Goal: Transaction & Acquisition: Purchase product/service

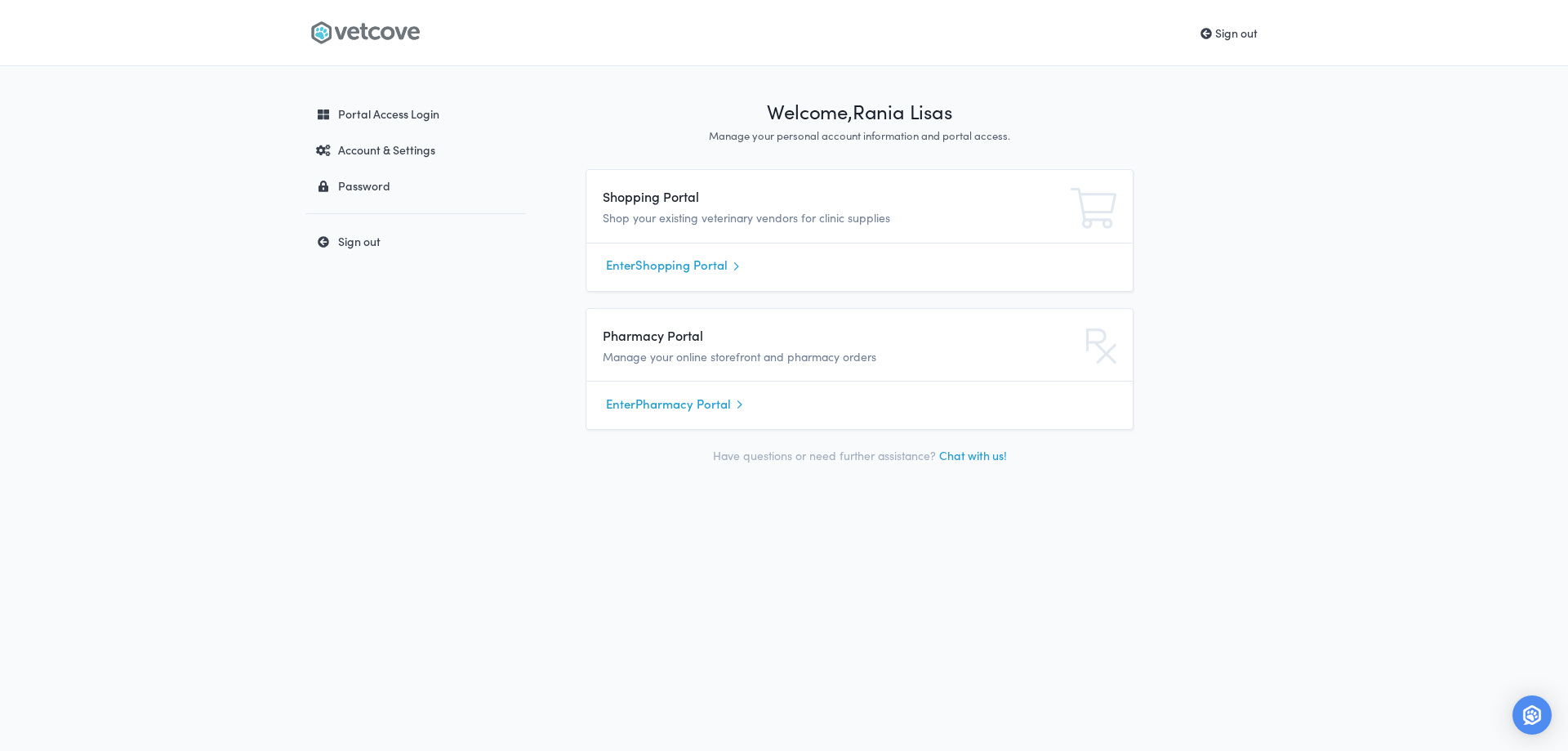
click at [652, 269] on link "Enter Shopping Portal" at bounding box center [860, 266] width 507 height 25
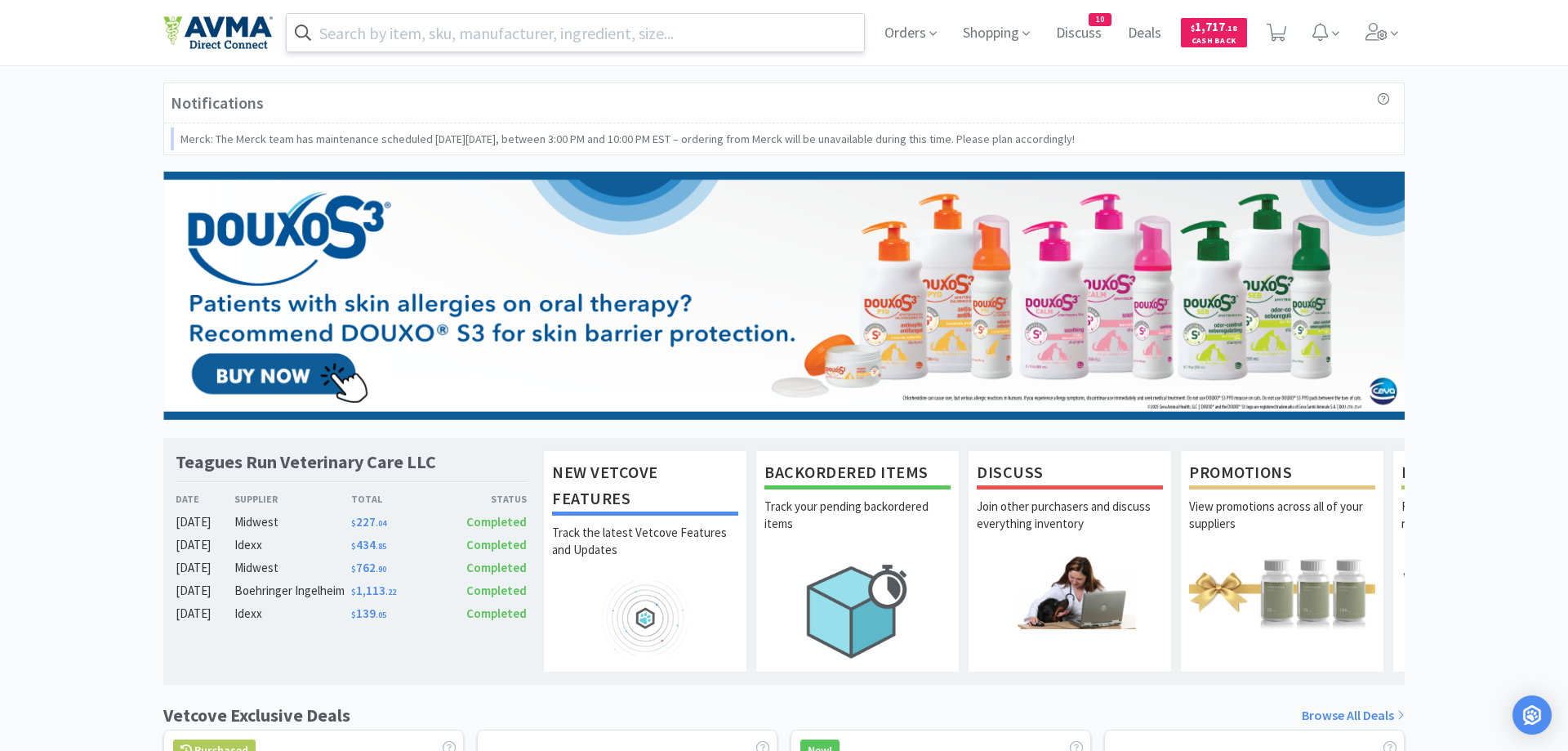
click at [415, 28] on input "text" at bounding box center [575, 33] width 577 height 38
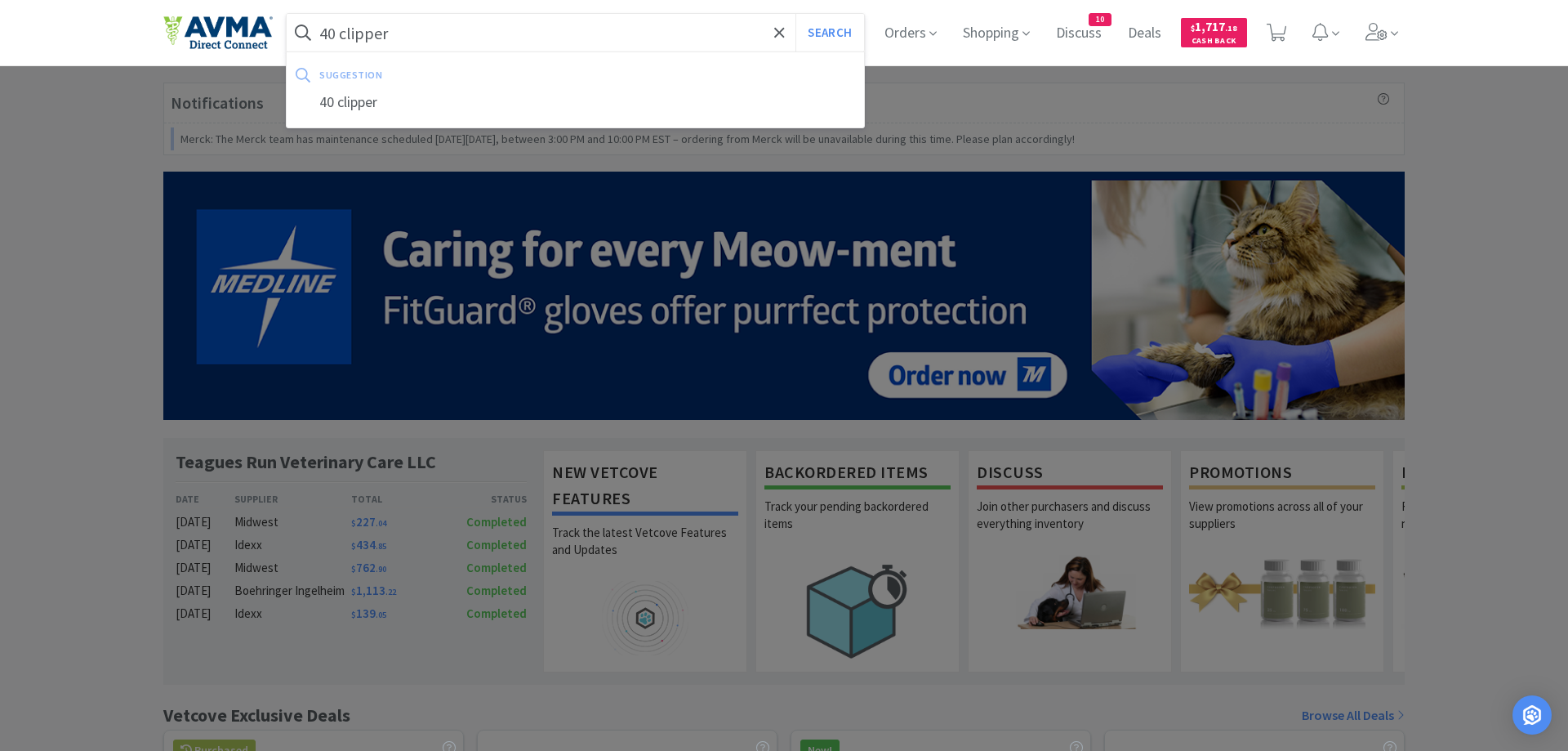
type input "40 clipper"
click at [795, 14] on button "Search" at bounding box center [829, 33] width 68 height 38
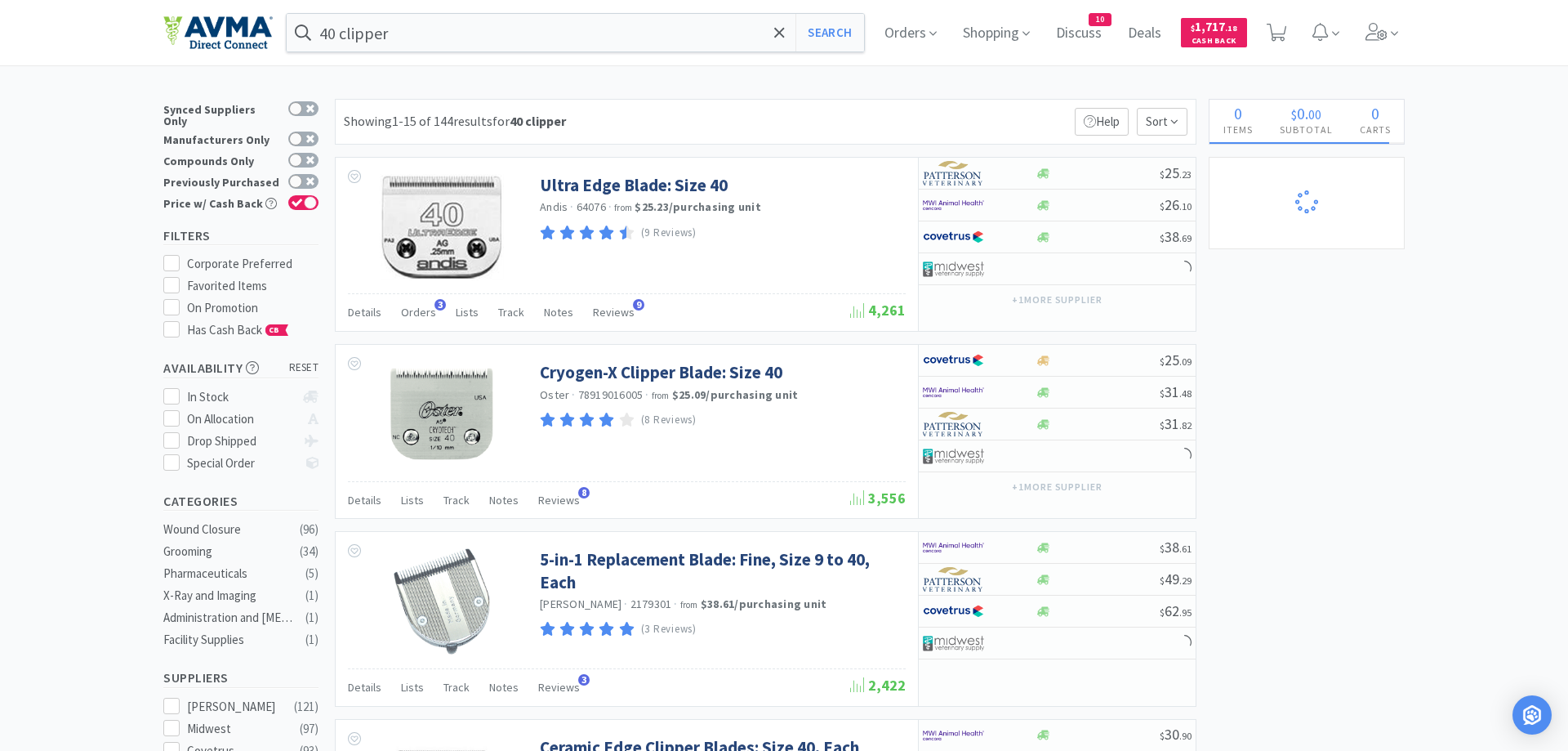
select select "1"
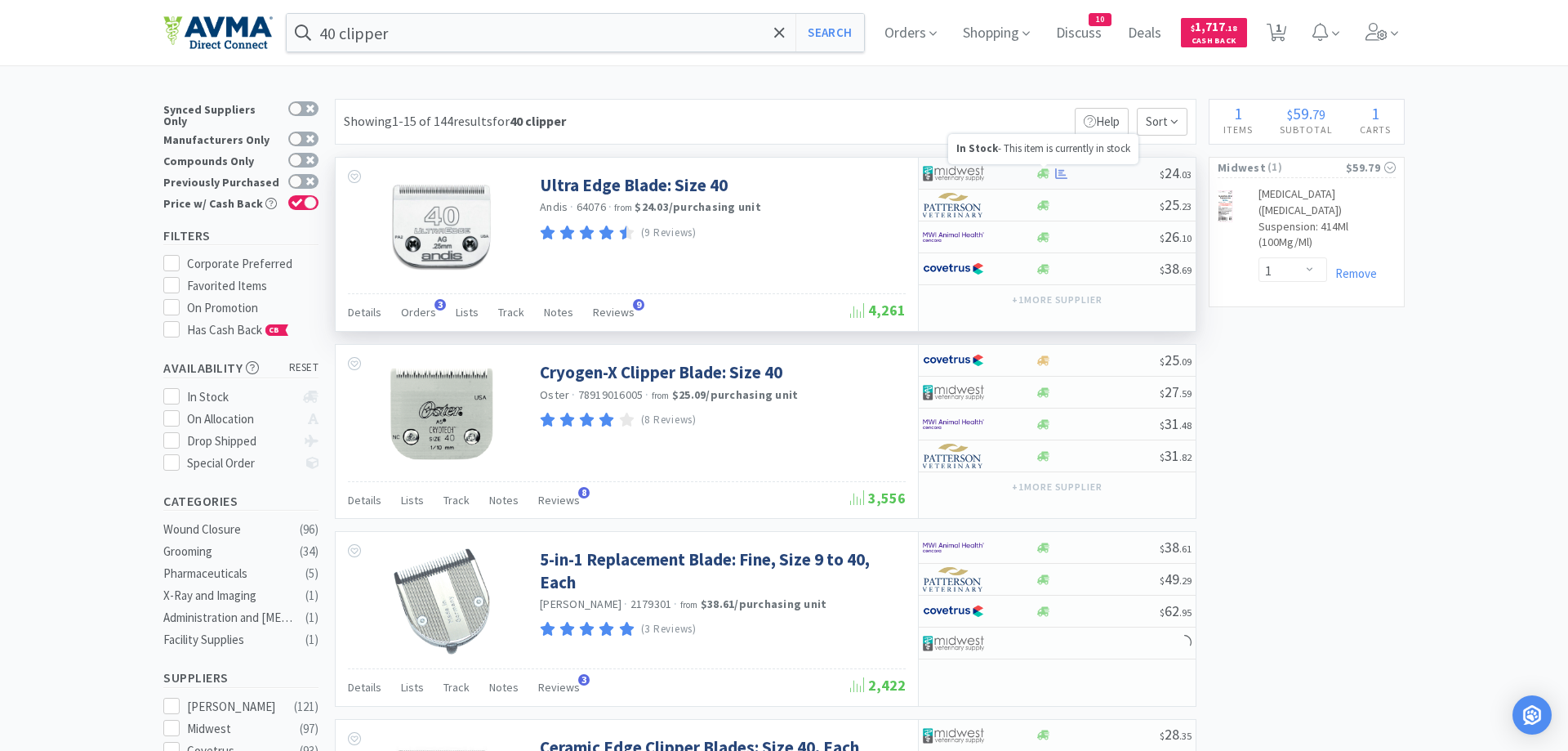
click at [1041, 171] on icon at bounding box center [1044, 173] width 12 height 10
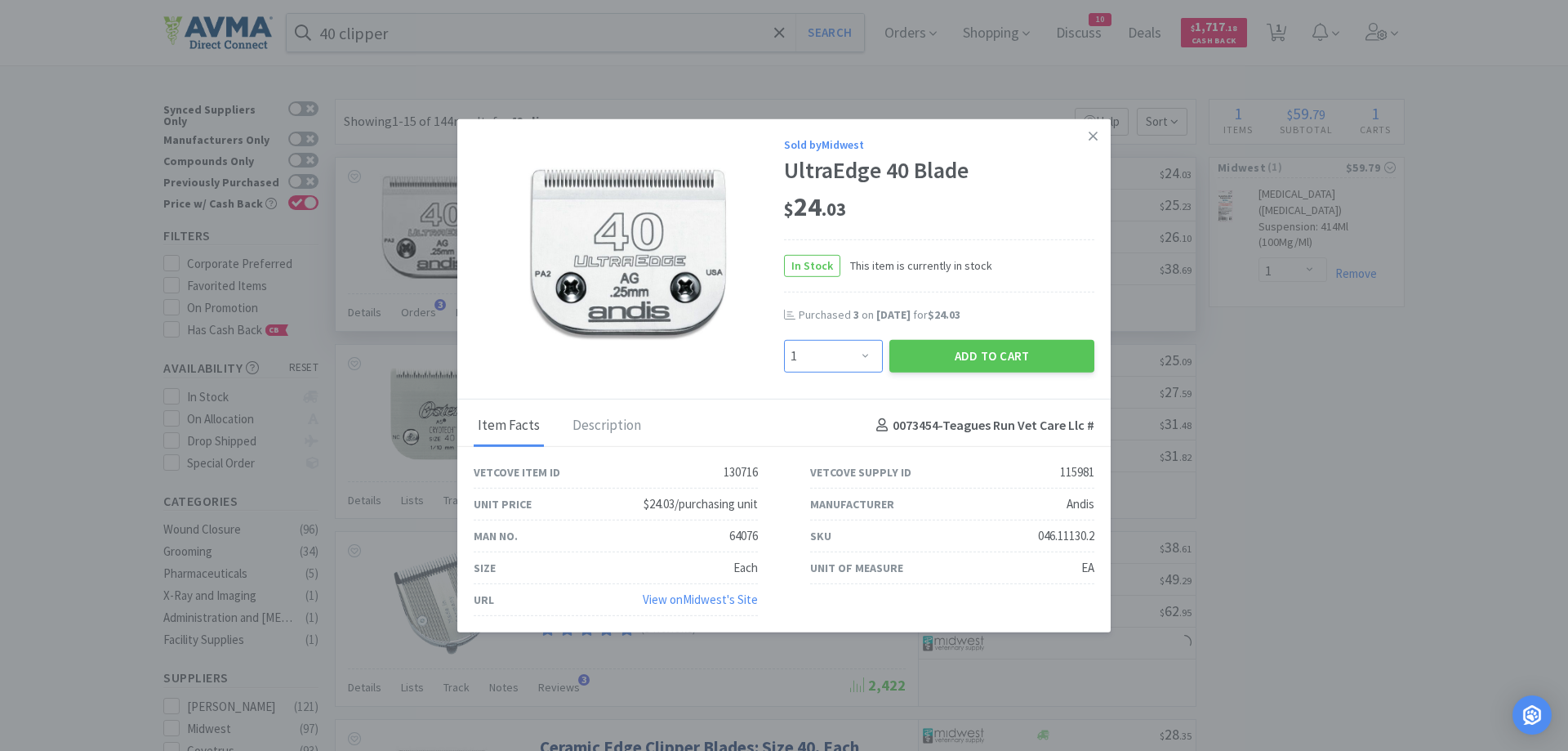
click at [784, 339] on select "Enter Quantity 1 2 3 4 5 6 7 8 9 10 11 12 13 14 15 16 17 18 19 20 Enter Quantity" at bounding box center [833, 355] width 99 height 33
select select "3"
click option "3" at bounding box center [0, 0] width 0 height 0
click at [946, 355] on button "Add to Cart" at bounding box center [992, 355] width 205 height 33
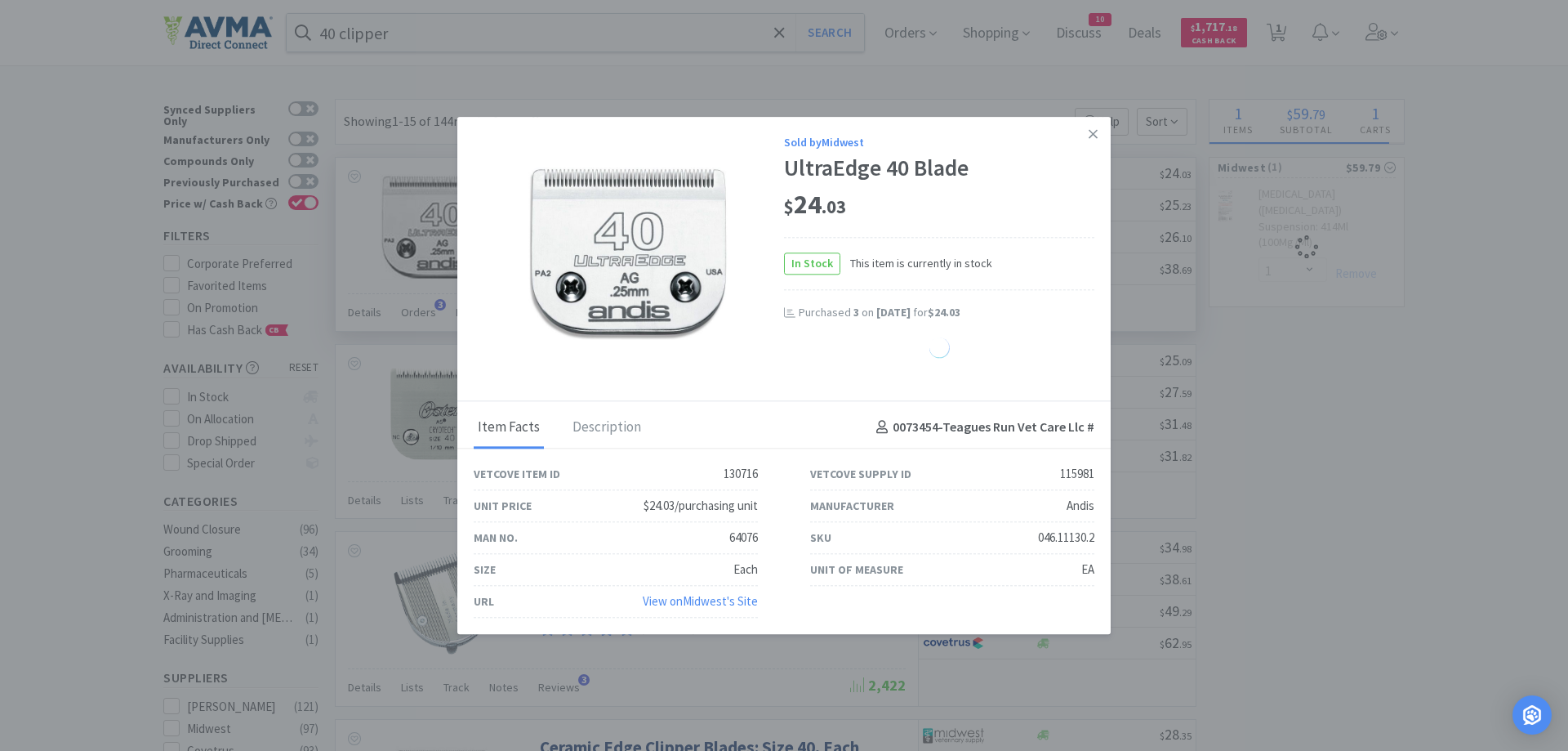
select select "3"
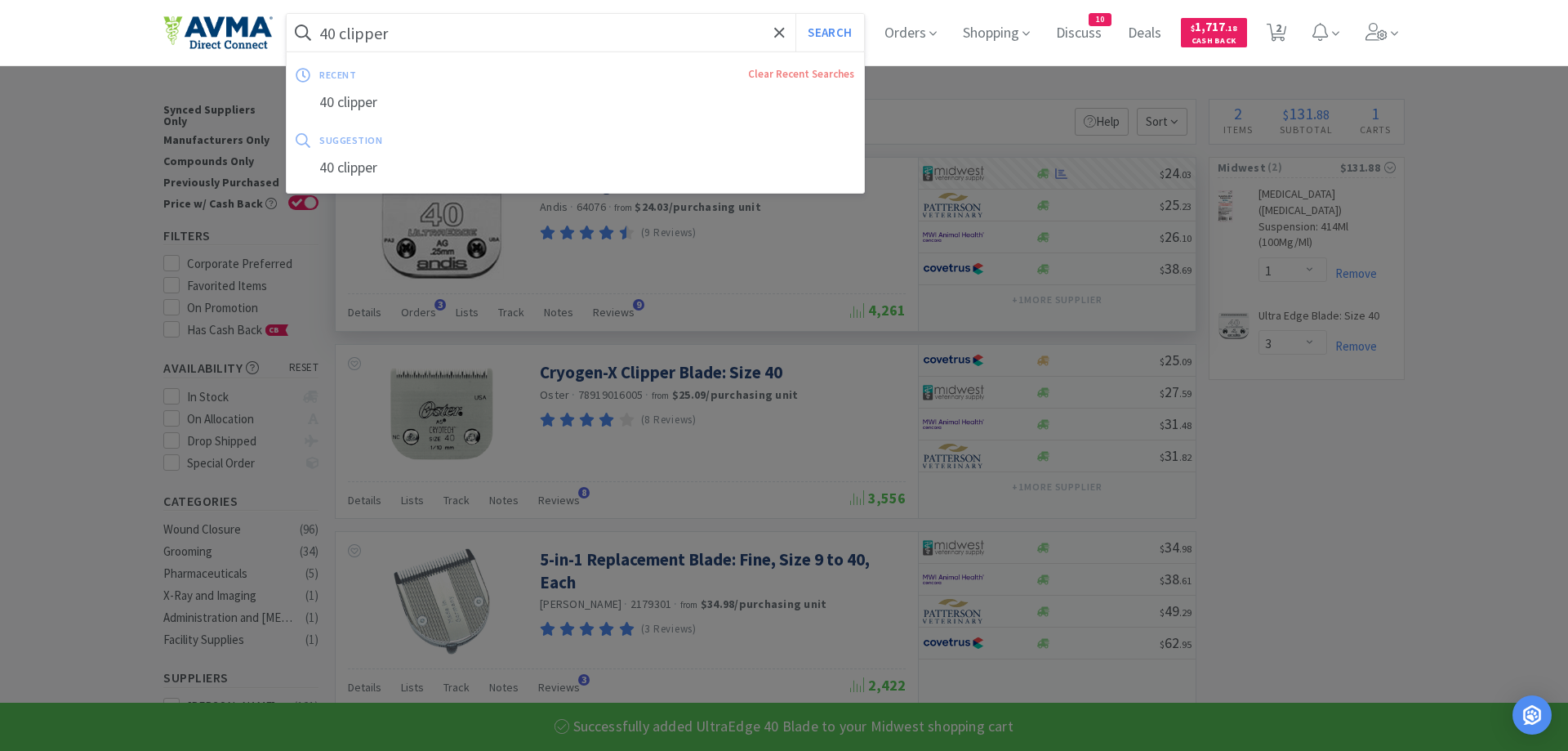
click at [402, 40] on input "40 clipper" at bounding box center [575, 33] width 577 height 38
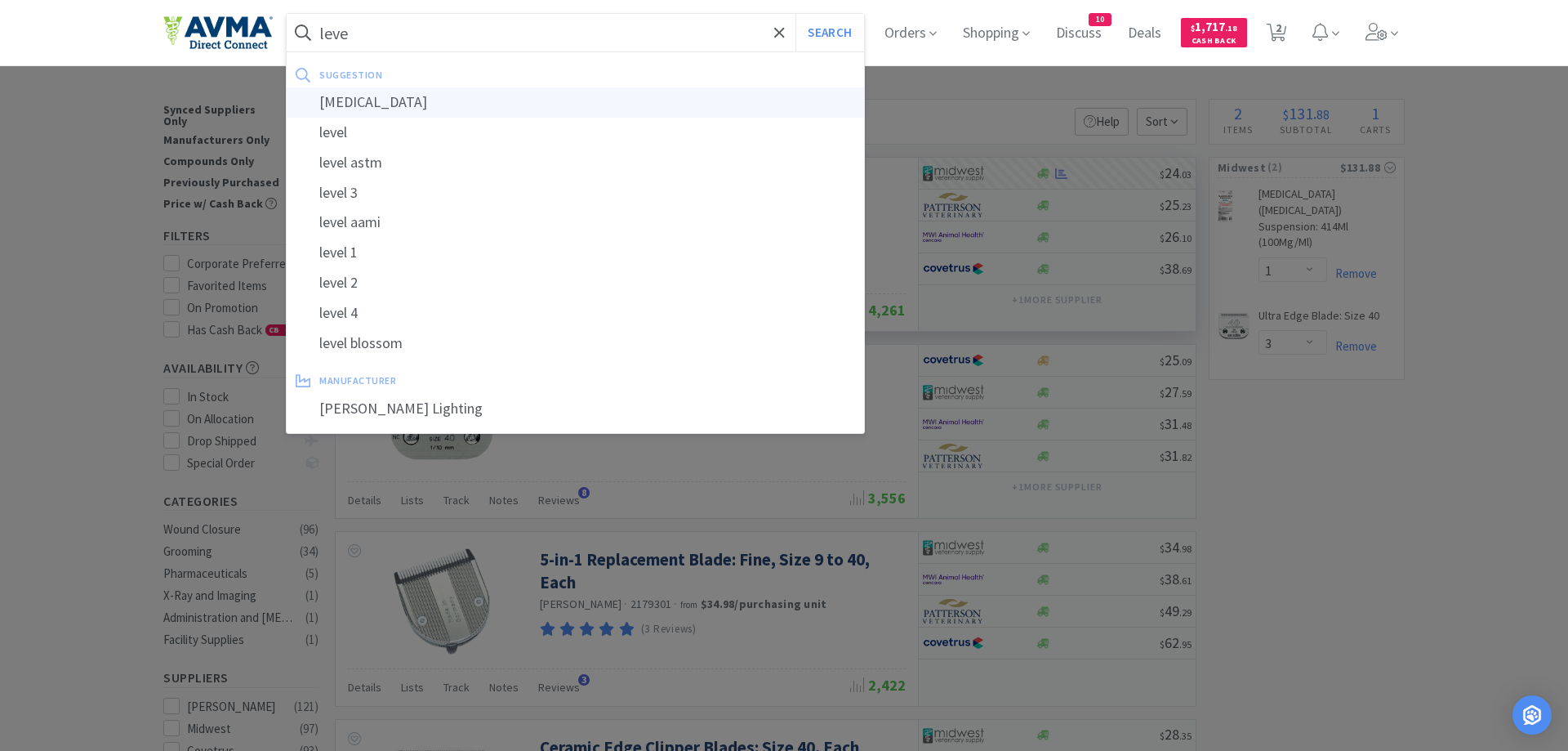
click at [382, 99] on div "levetiracetam" at bounding box center [575, 102] width 577 height 30
type input "levetiracetam"
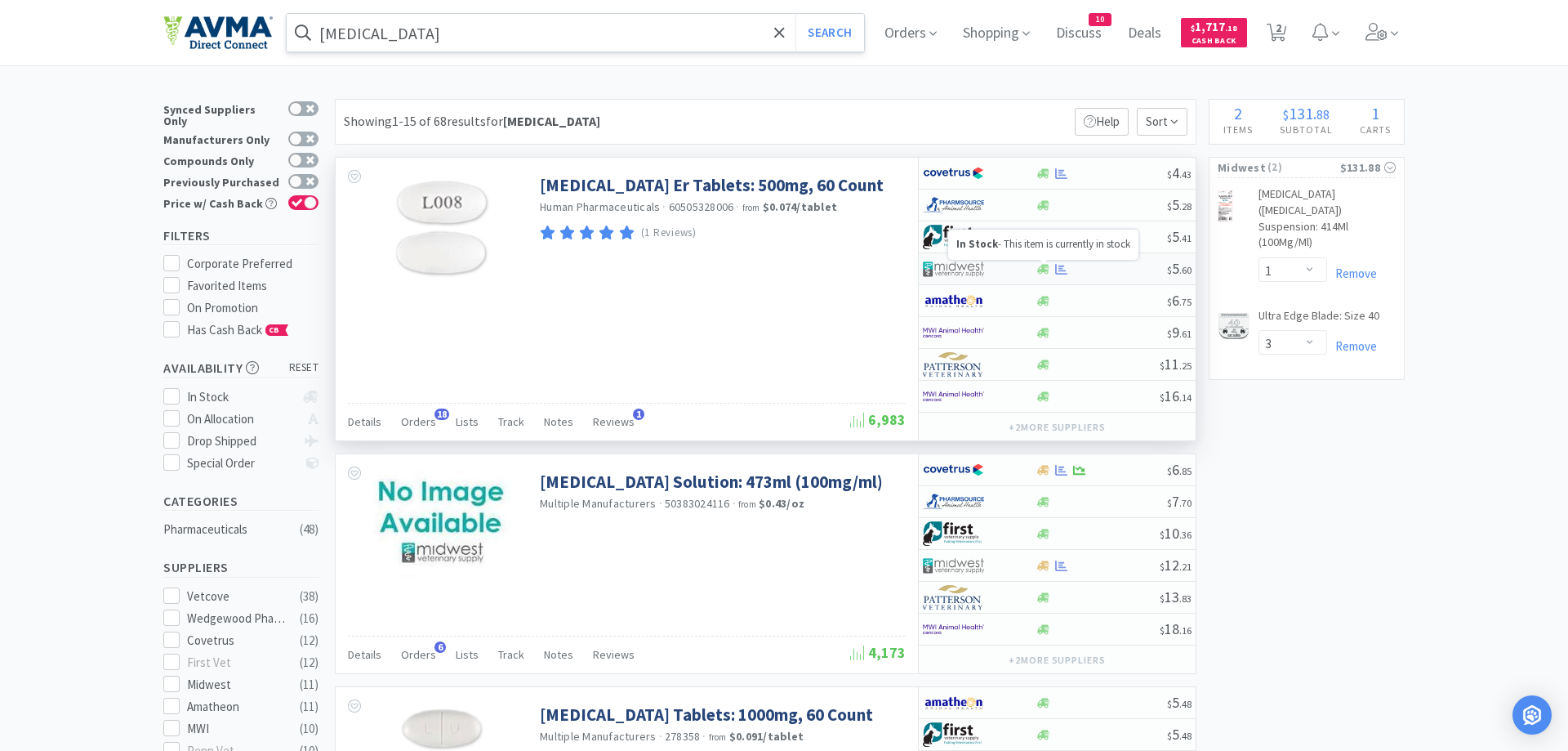
click at [1042, 268] on icon at bounding box center [1044, 269] width 12 height 10
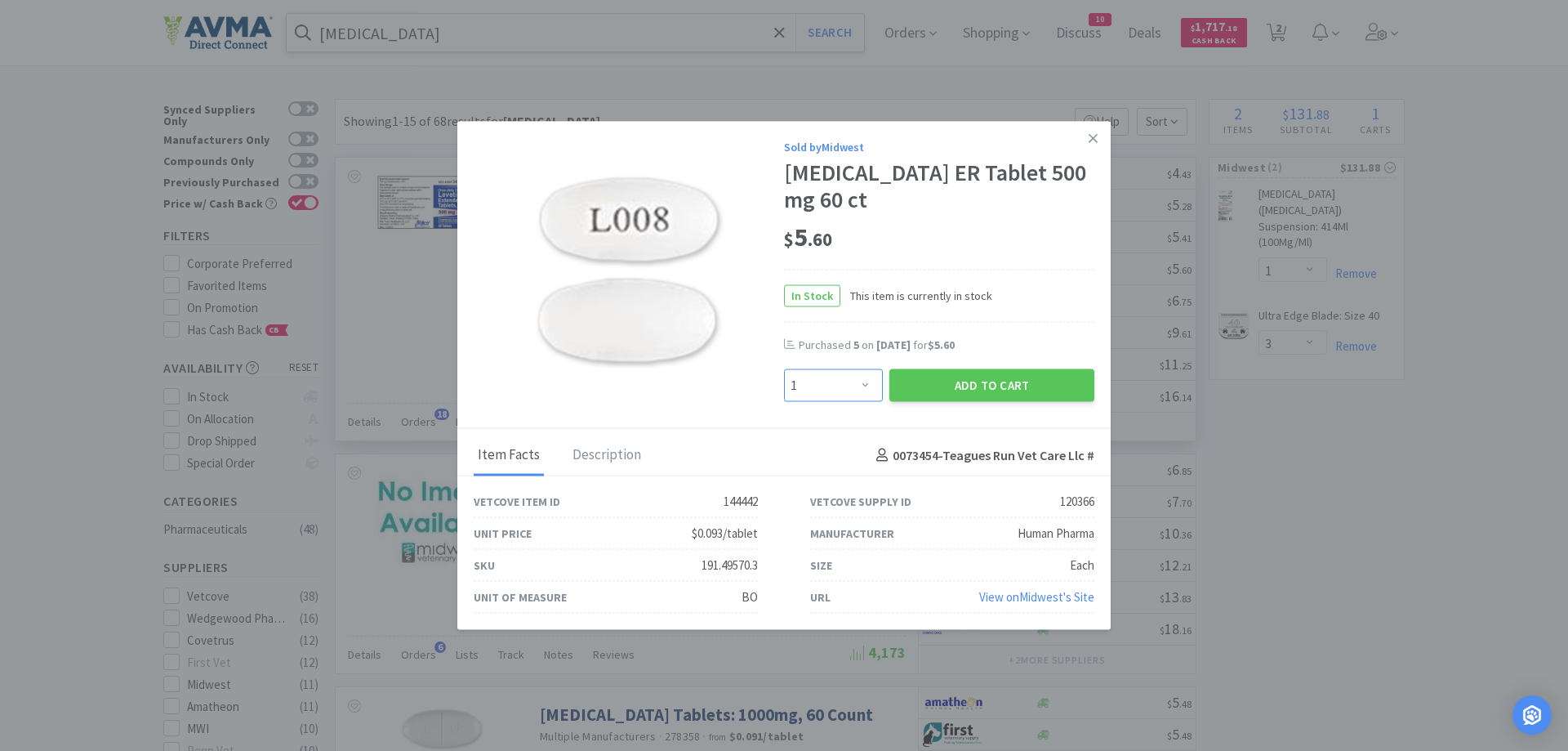
click at [784, 369] on select "Enter Quantity 1 2 3 4 5 6 7 8 9 10 11 12 13 14 15 16 17 18 19 20 Enter Quantity" at bounding box center [833, 385] width 99 height 33
select select "5"
click option "5" at bounding box center [0, 0] width 0 height 0
click at [982, 383] on button "Add to Cart" at bounding box center [992, 385] width 205 height 33
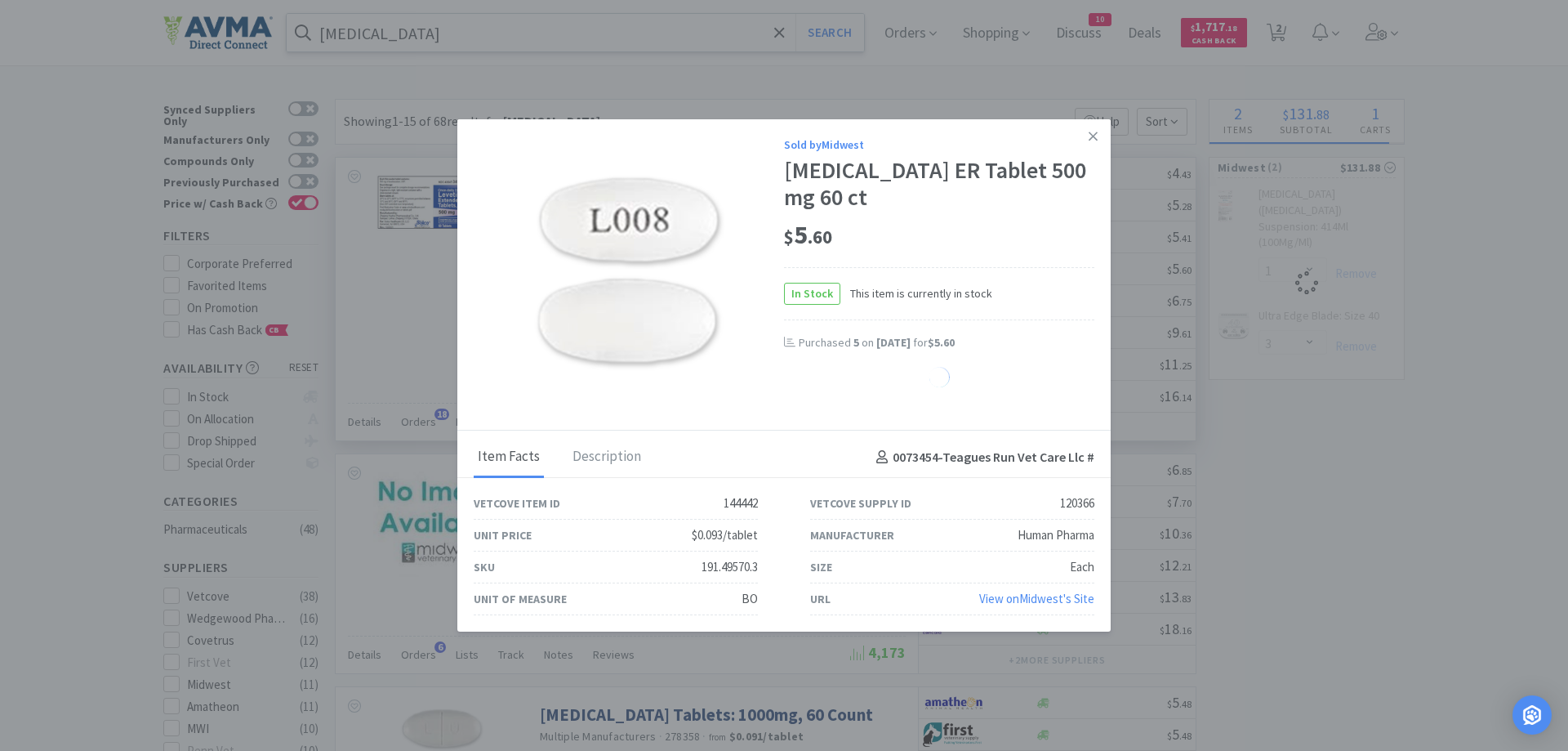
select select "5"
select select "1"
select select "3"
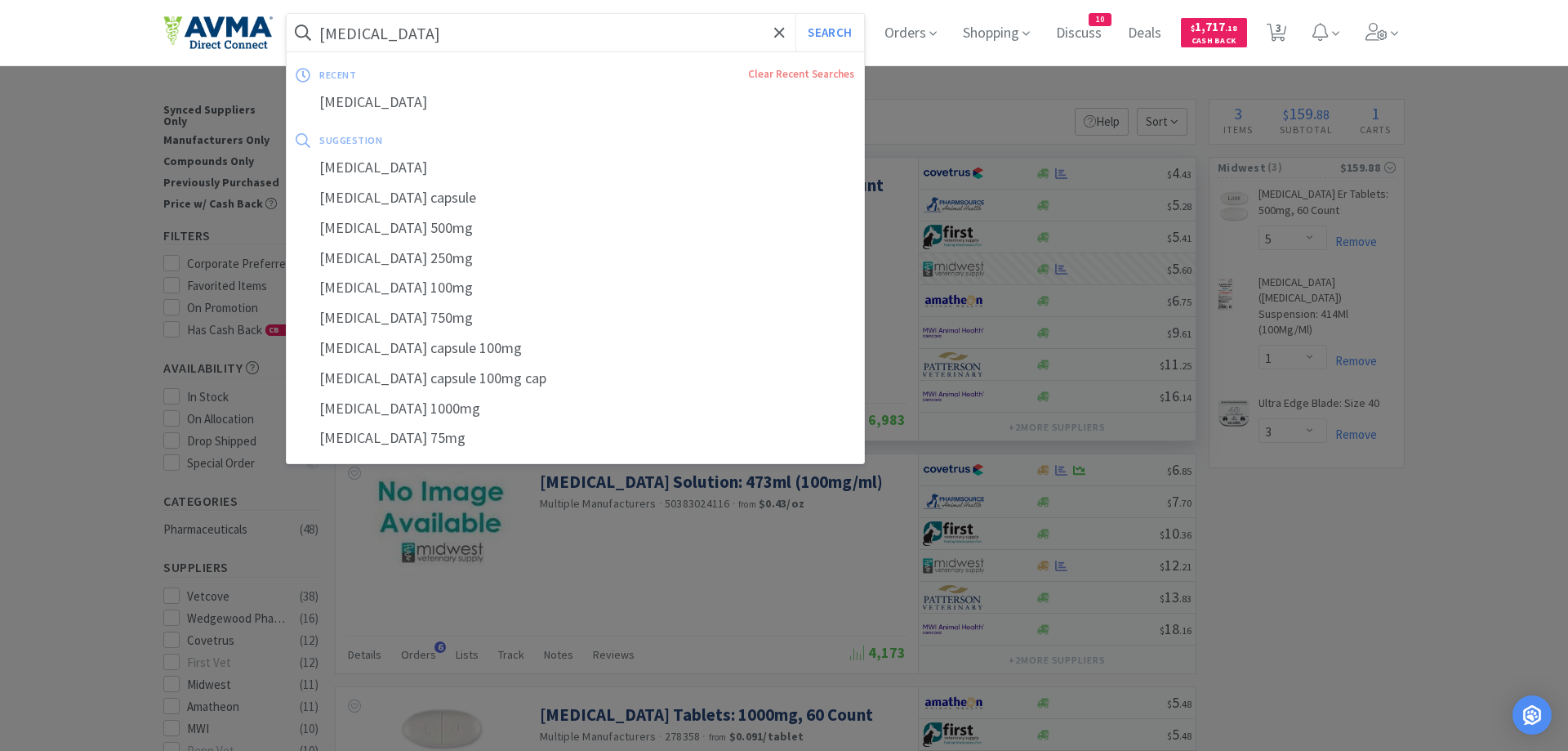
click at [430, 33] on input "levetiracetam" at bounding box center [575, 33] width 577 height 38
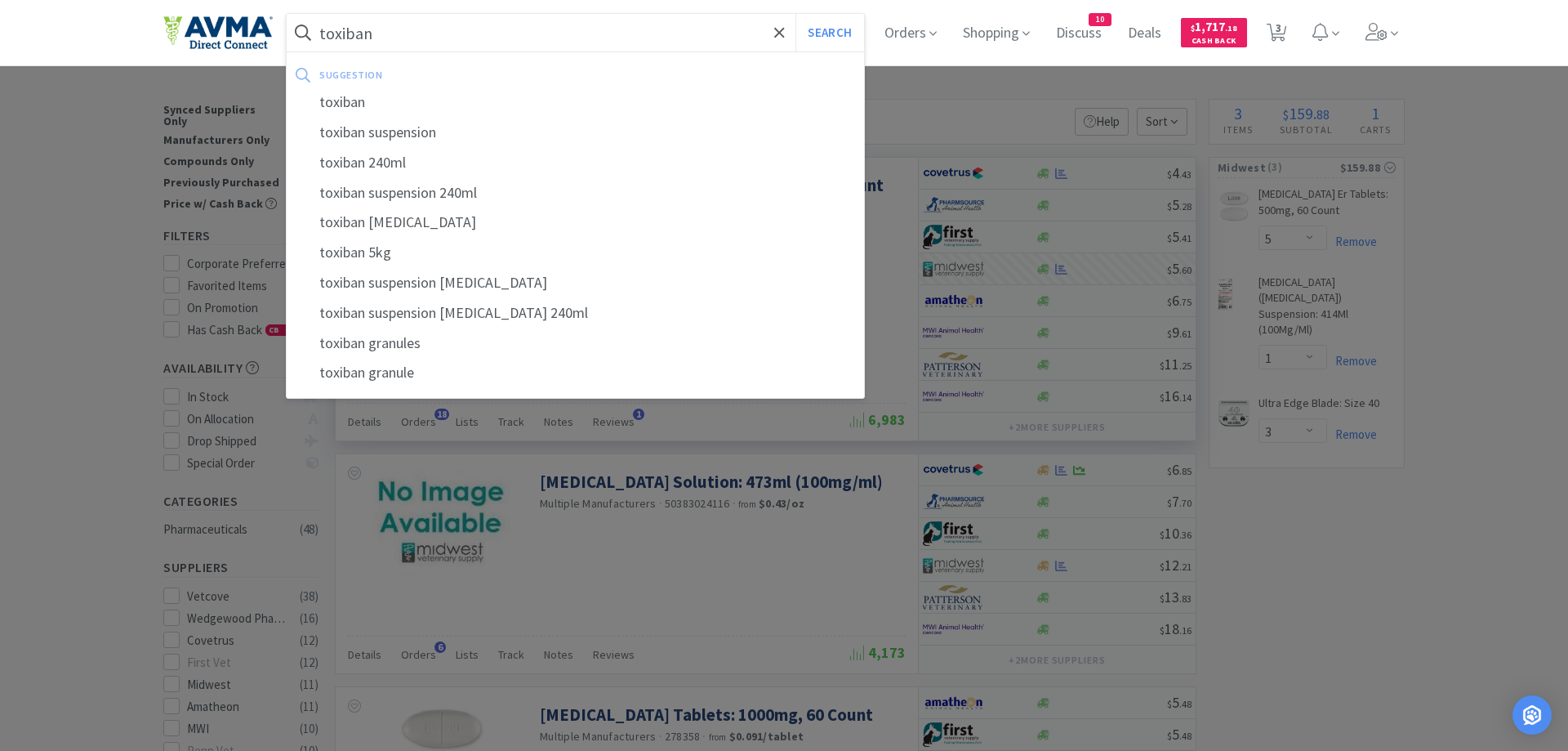
click at [795, 14] on button "Search" at bounding box center [829, 33] width 68 height 38
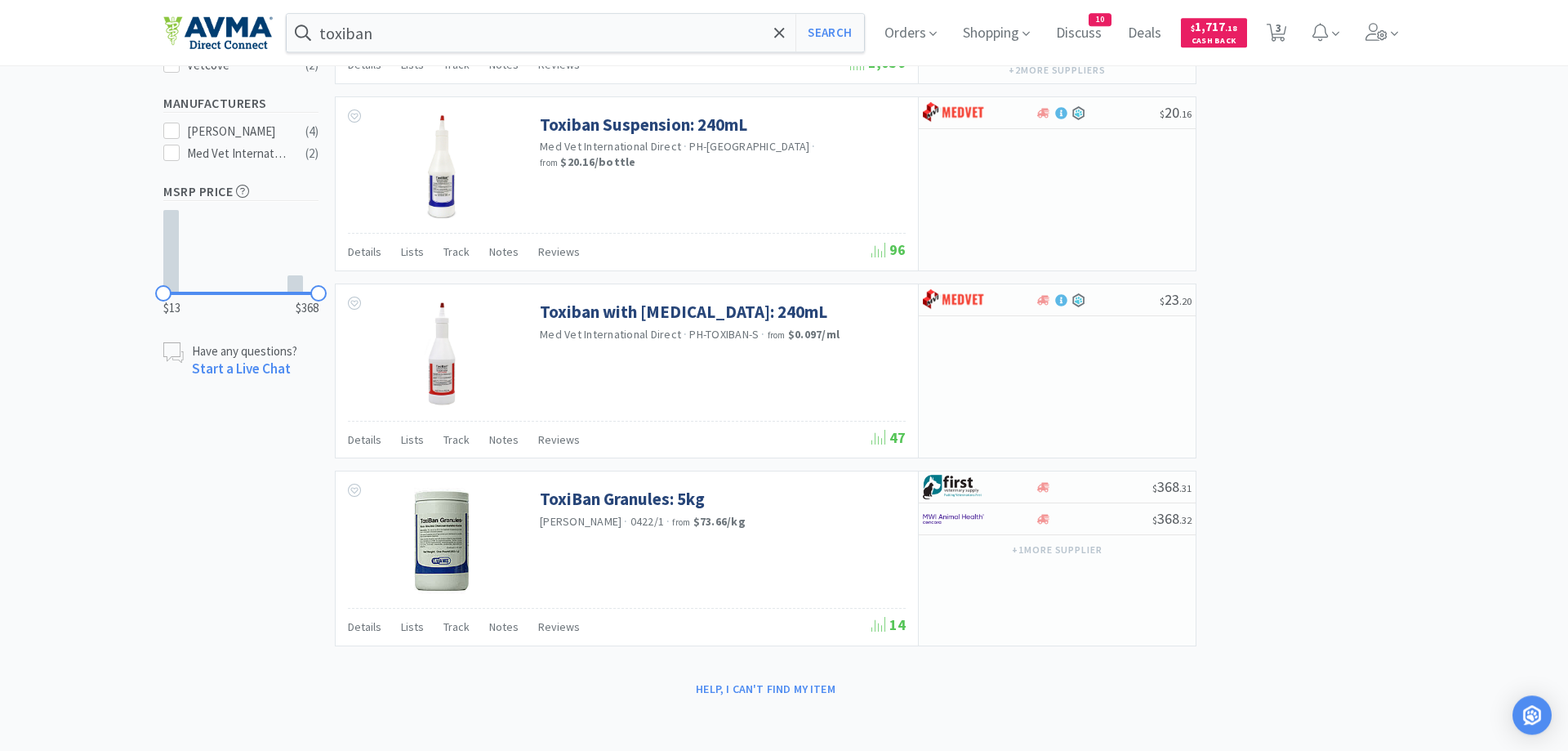
scroll to position [164, 0]
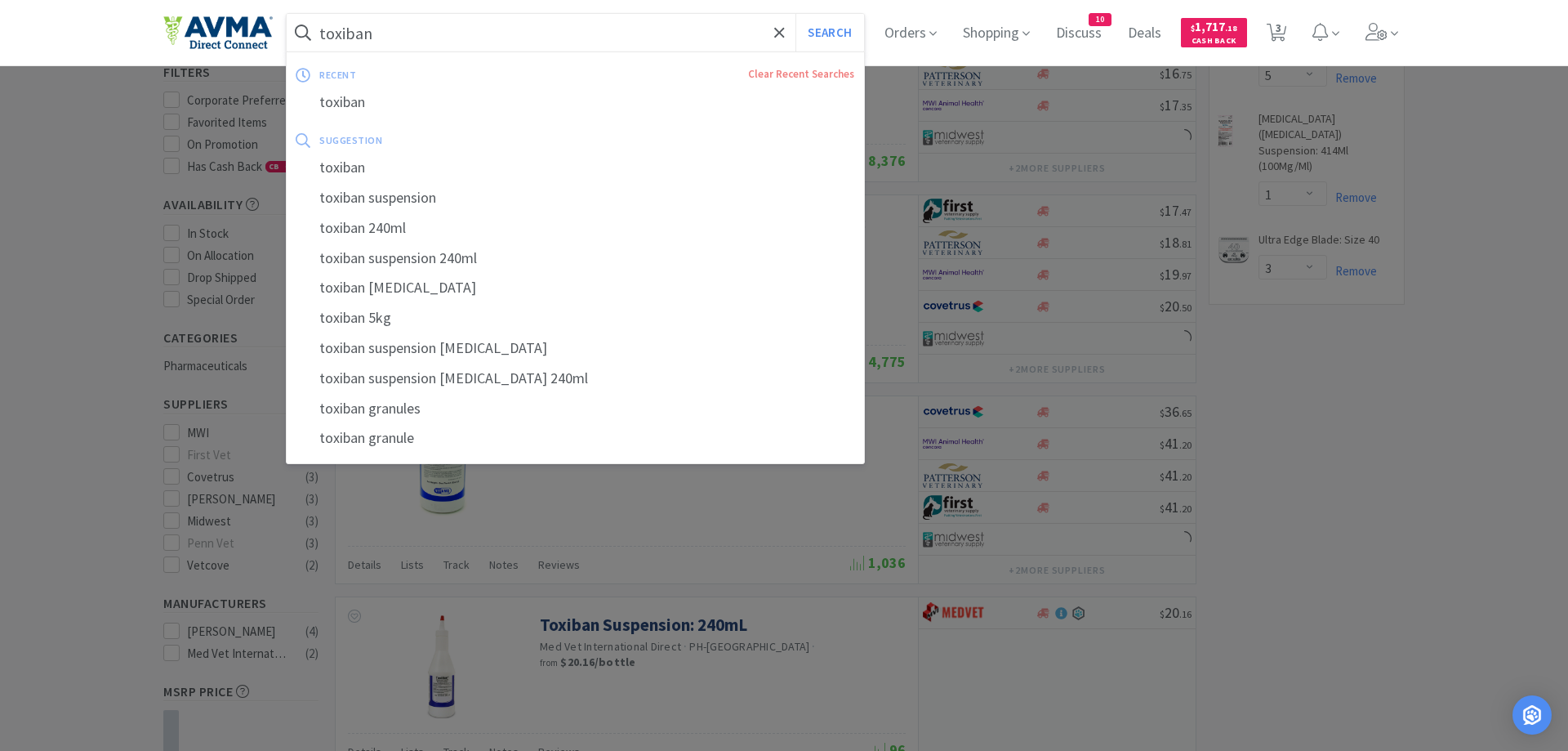
click at [380, 36] on input "toxiban" at bounding box center [575, 33] width 577 height 38
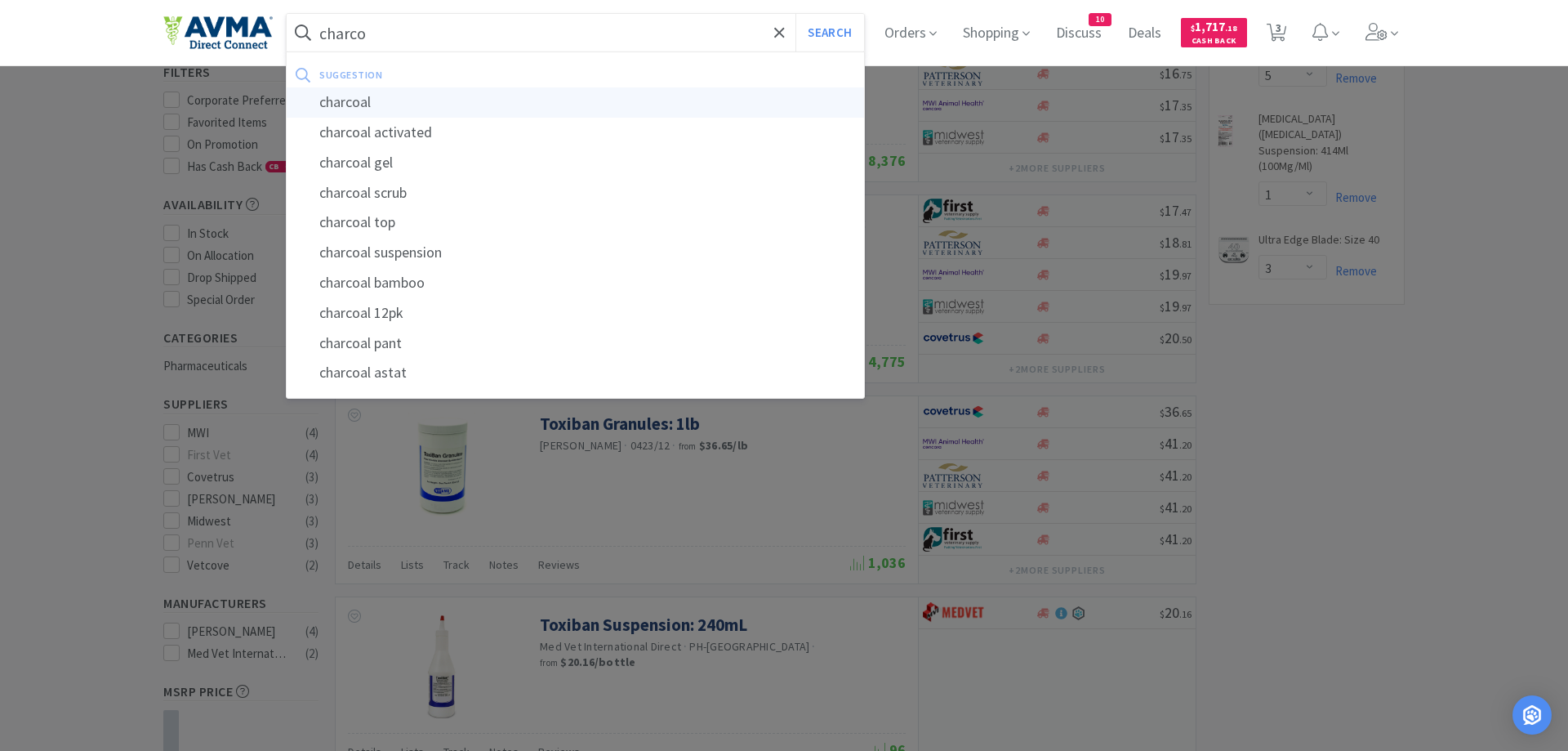
click at [360, 106] on div "charcoal" at bounding box center [575, 102] width 577 height 30
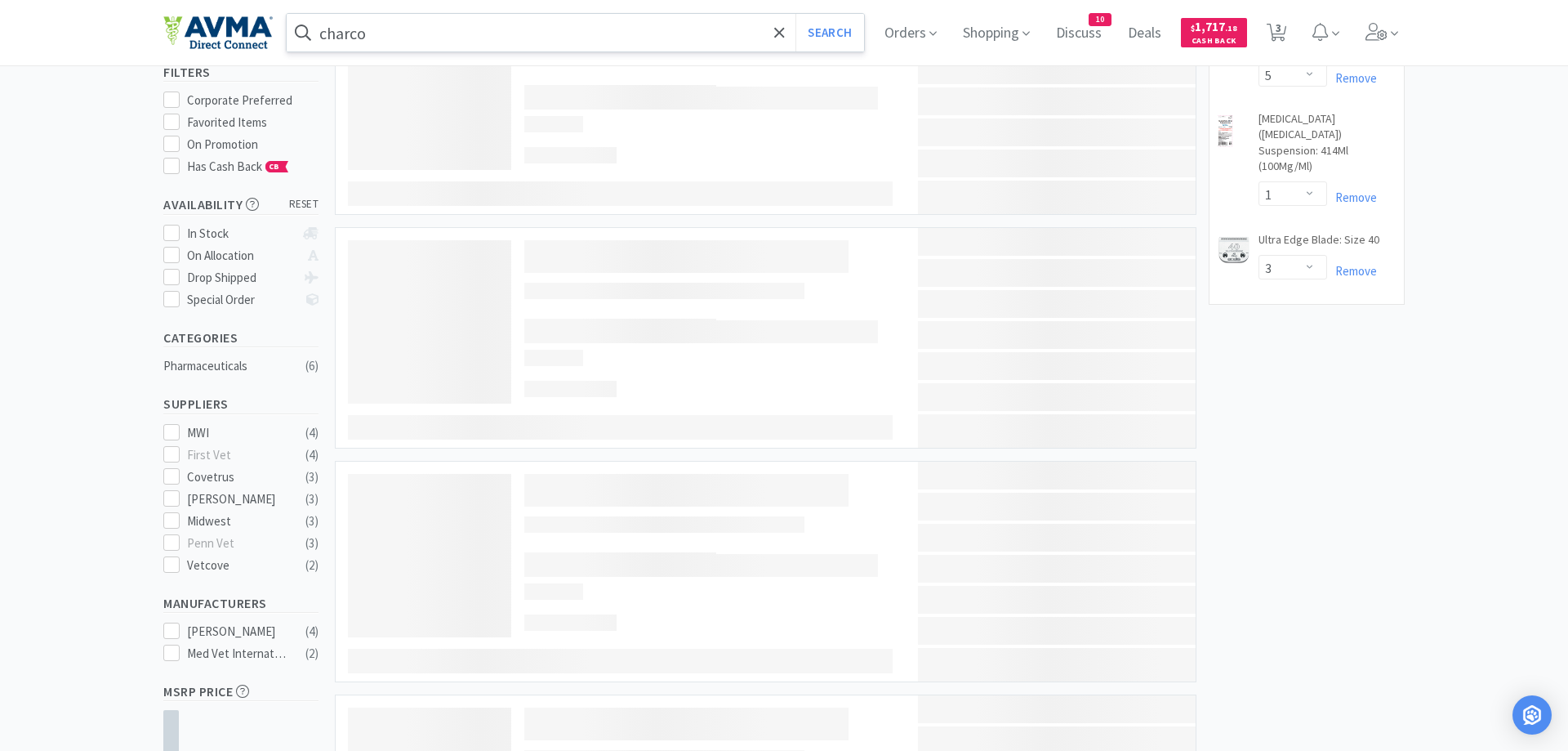
type input "charcoal"
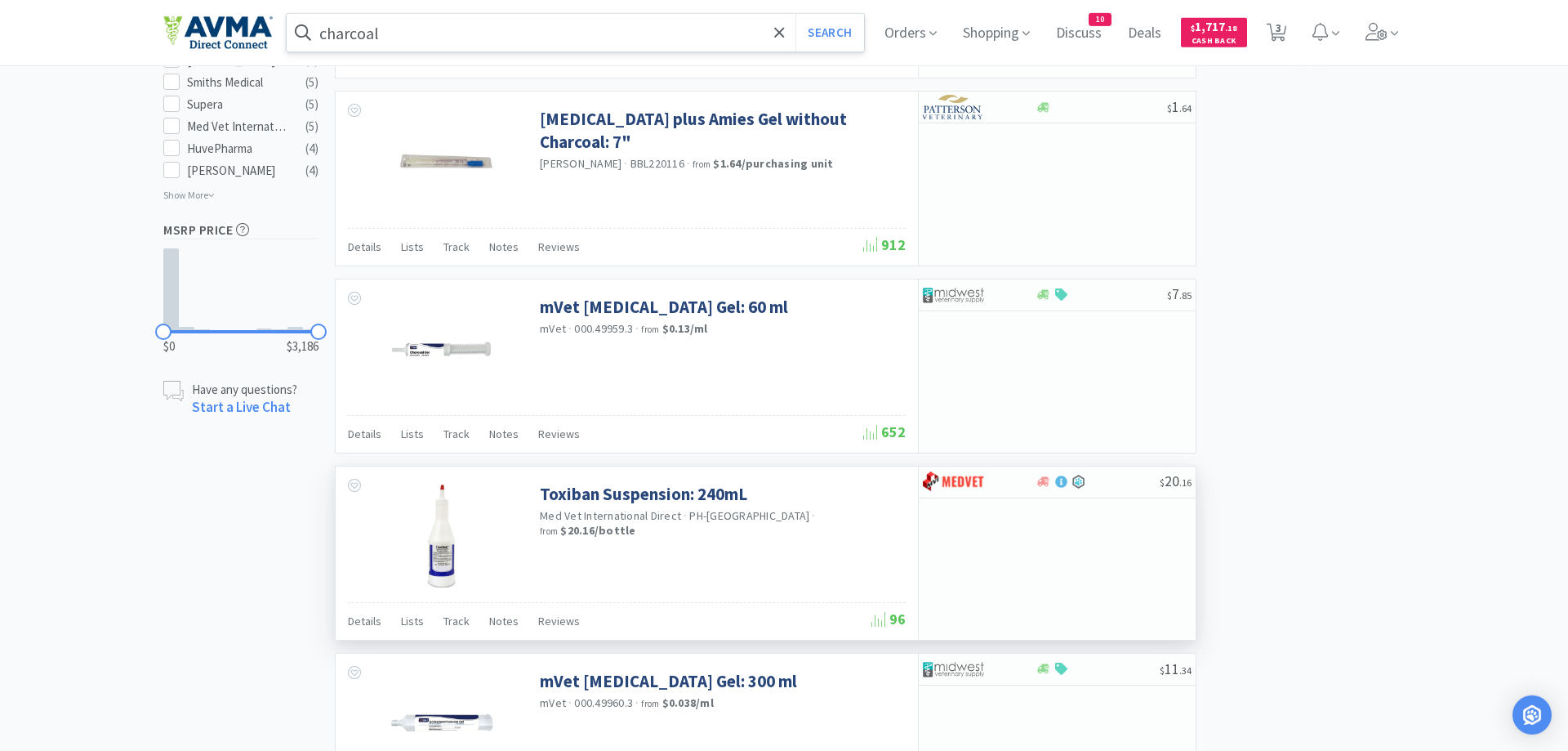
scroll to position [880, 0]
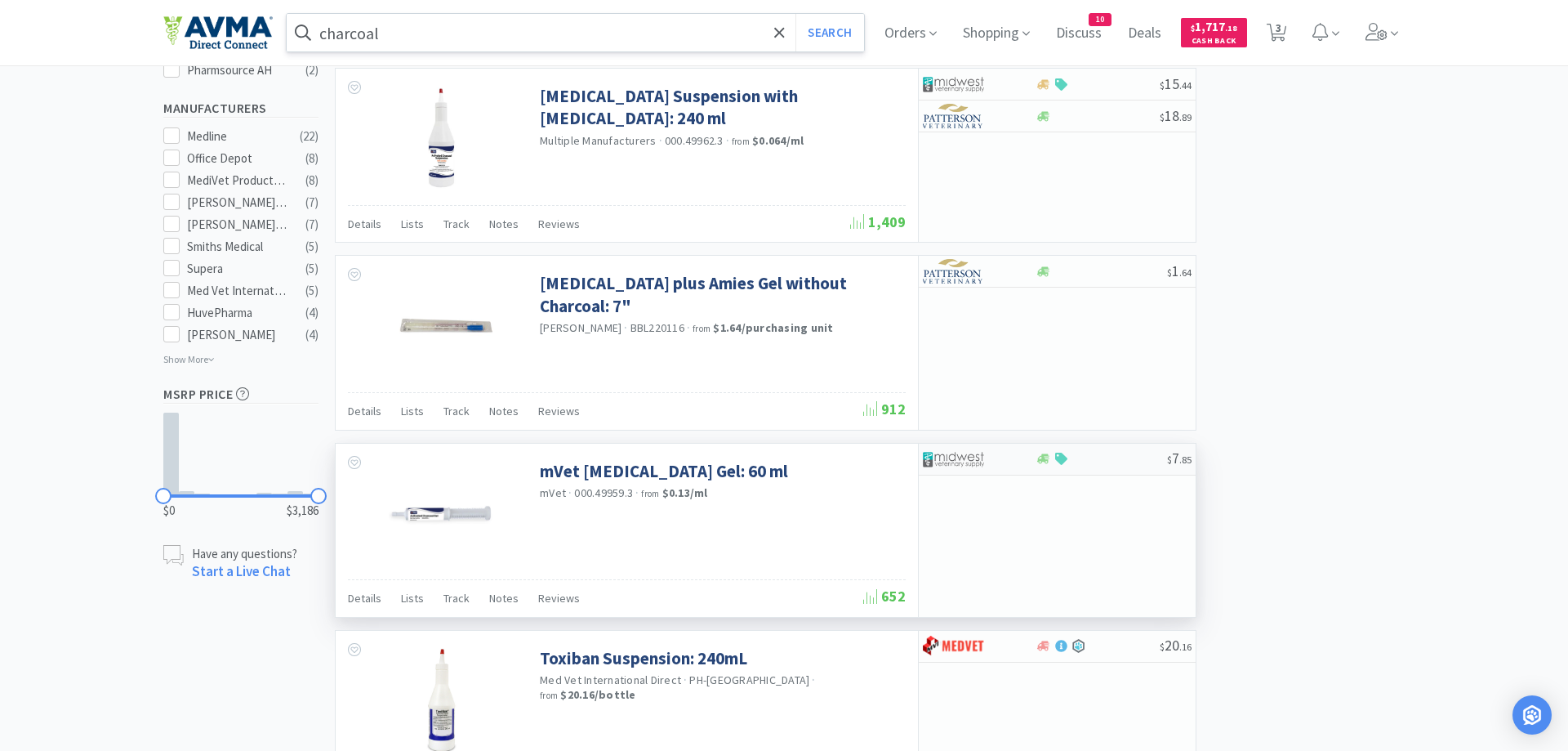
click at [987, 457] on div at bounding box center [968, 460] width 90 height 28
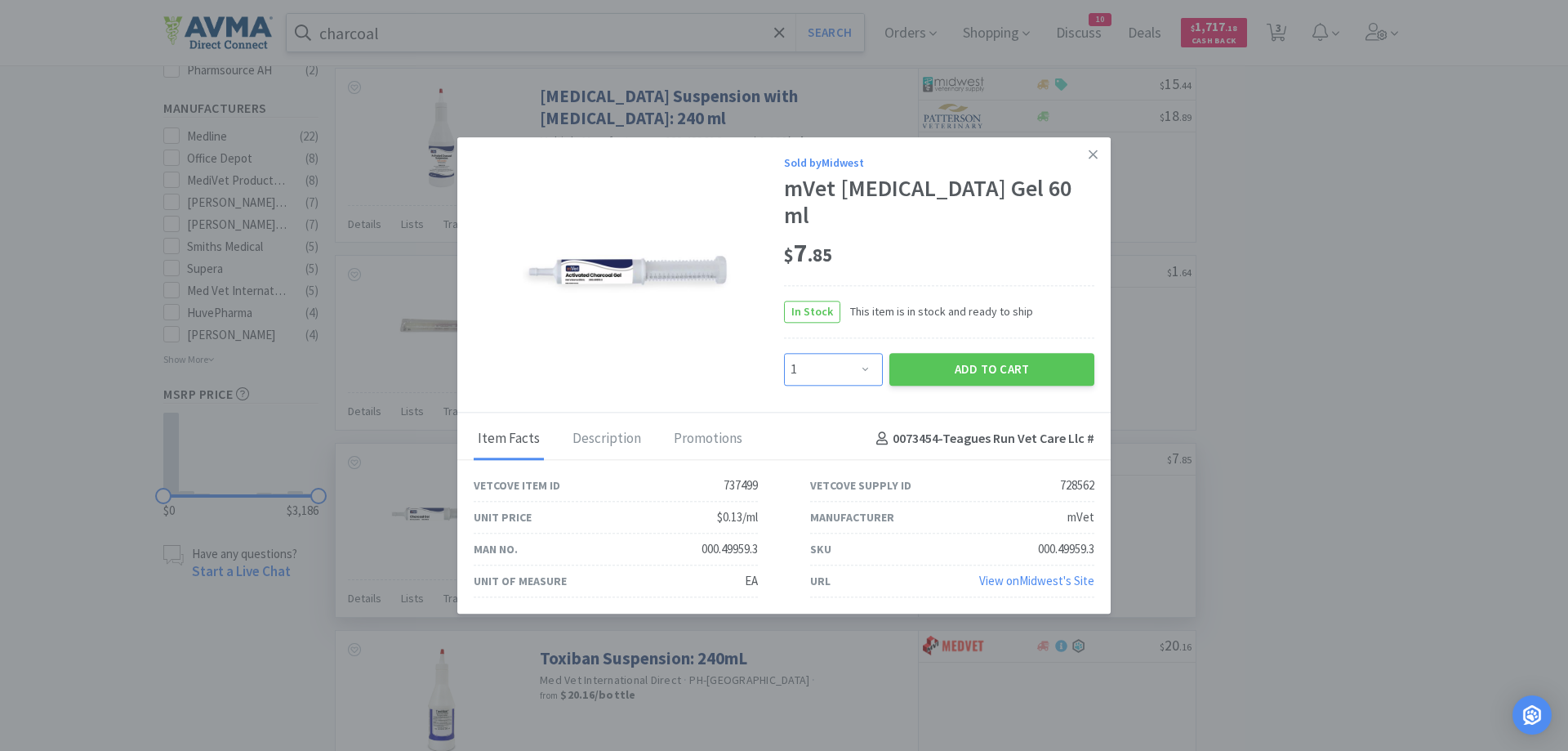
click at [784, 353] on select "Enter Quantity 1 2 3 4 5 6 7 8 9 10 11 12 13 14 15 16 17 18 19 20 Enter Quantity" at bounding box center [833, 369] width 99 height 33
select select "2"
click option "2" at bounding box center [0, 0] width 0 height 0
click at [952, 371] on button "Add to Cart" at bounding box center [992, 369] width 205 height 33
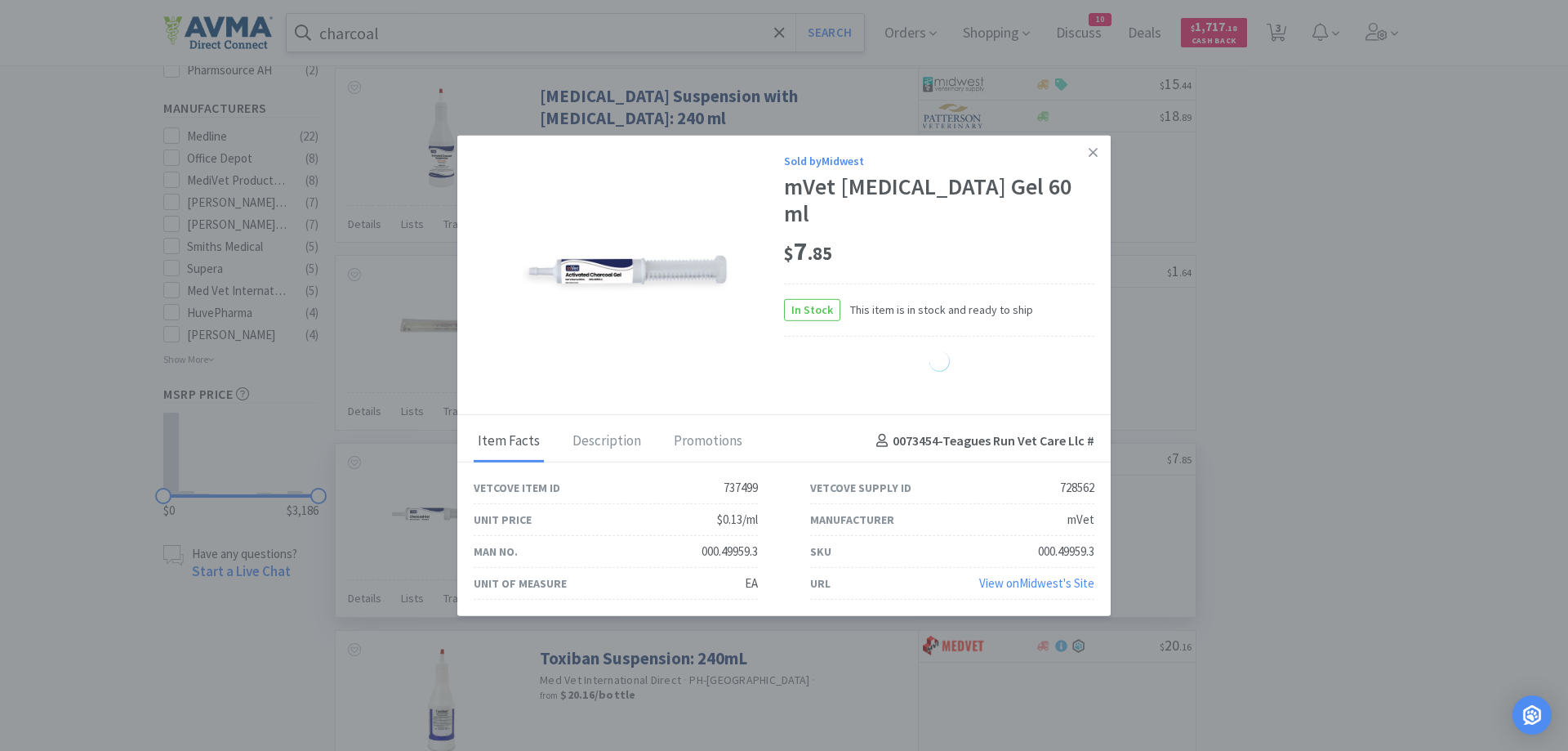
select select "2"
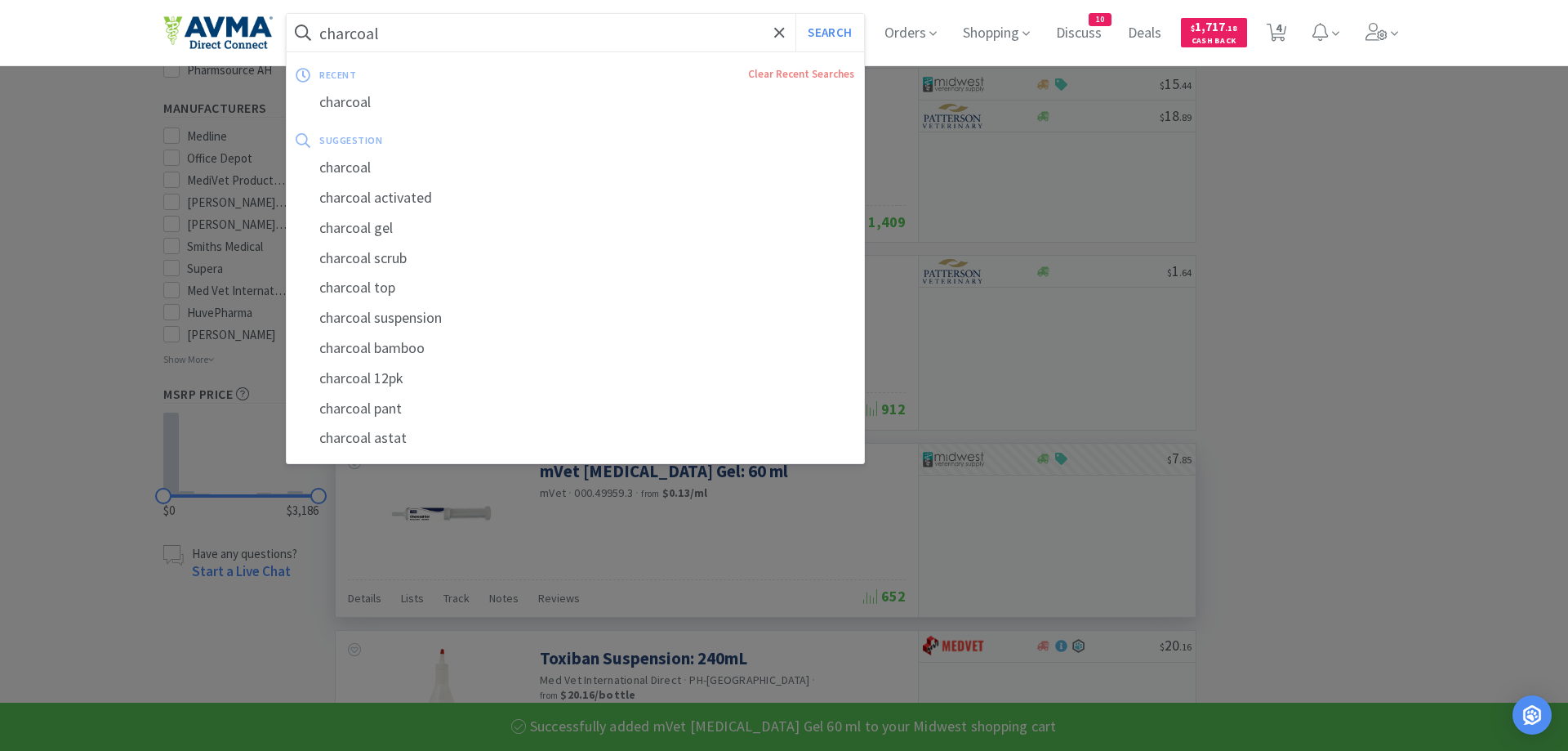
click at [392, 33] on input "charcoal" at bounding box center [575, 33] width 577 height 38
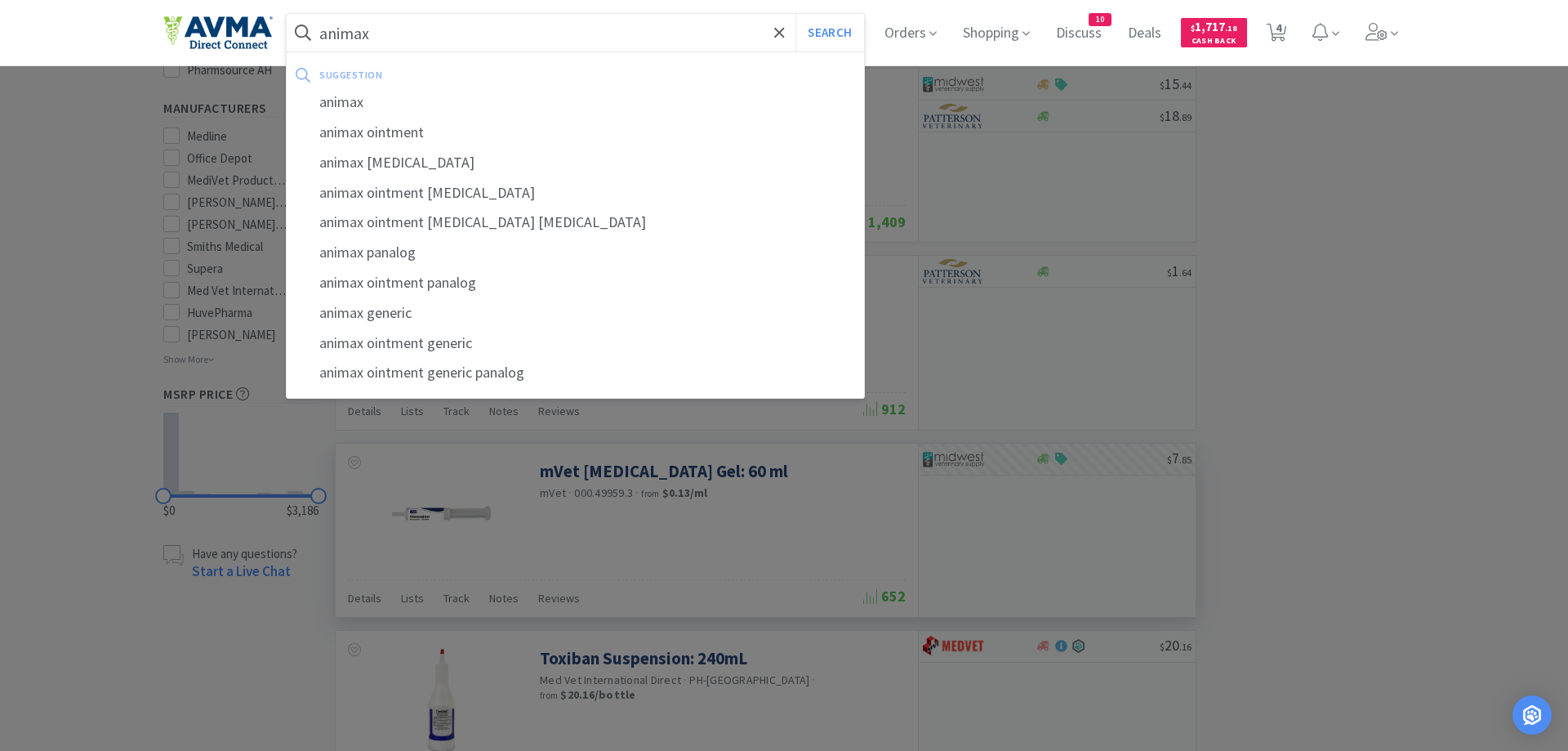
type input "animax"
click at [795, 14] on button "Search" at bounding box center [829, 33] width 68 height 38
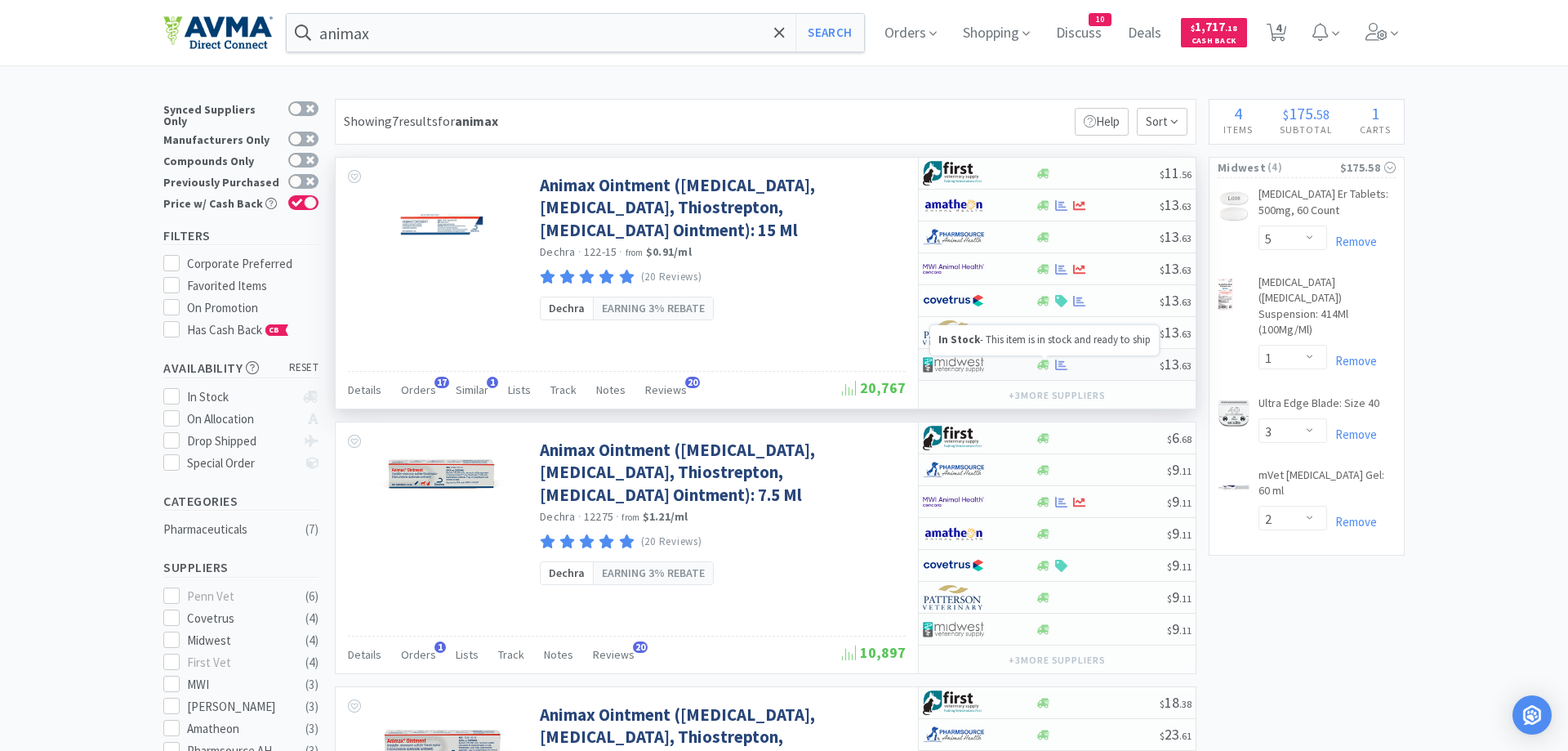
click at [1046, 362] on icon at bounding box center [1044, 364] width 12 height 12
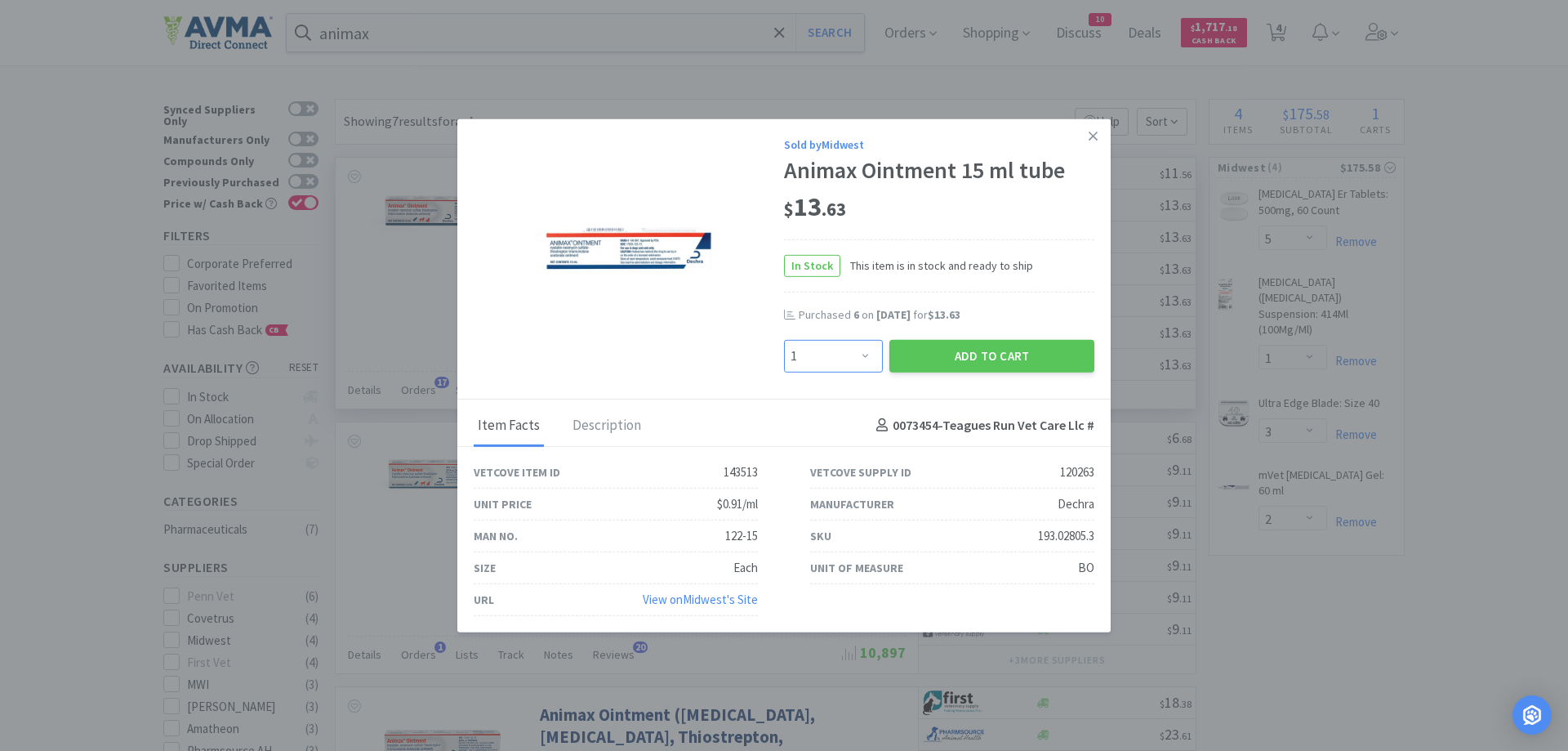
click at [784, 339] on select "Enter Quantity 1 2 3 4 5 6 7 8 9 10 11 12 13 14 15 16 17 18 19 20 Enter Quantity" at bounding box center [833, 355] width 99 height 33
select select "6"
click option "6" at bounding box center [0, 0] width 0 height 0
click at [959, 357] on button "Add to Cart" at bounding box center [992, 355] width 205 height 33
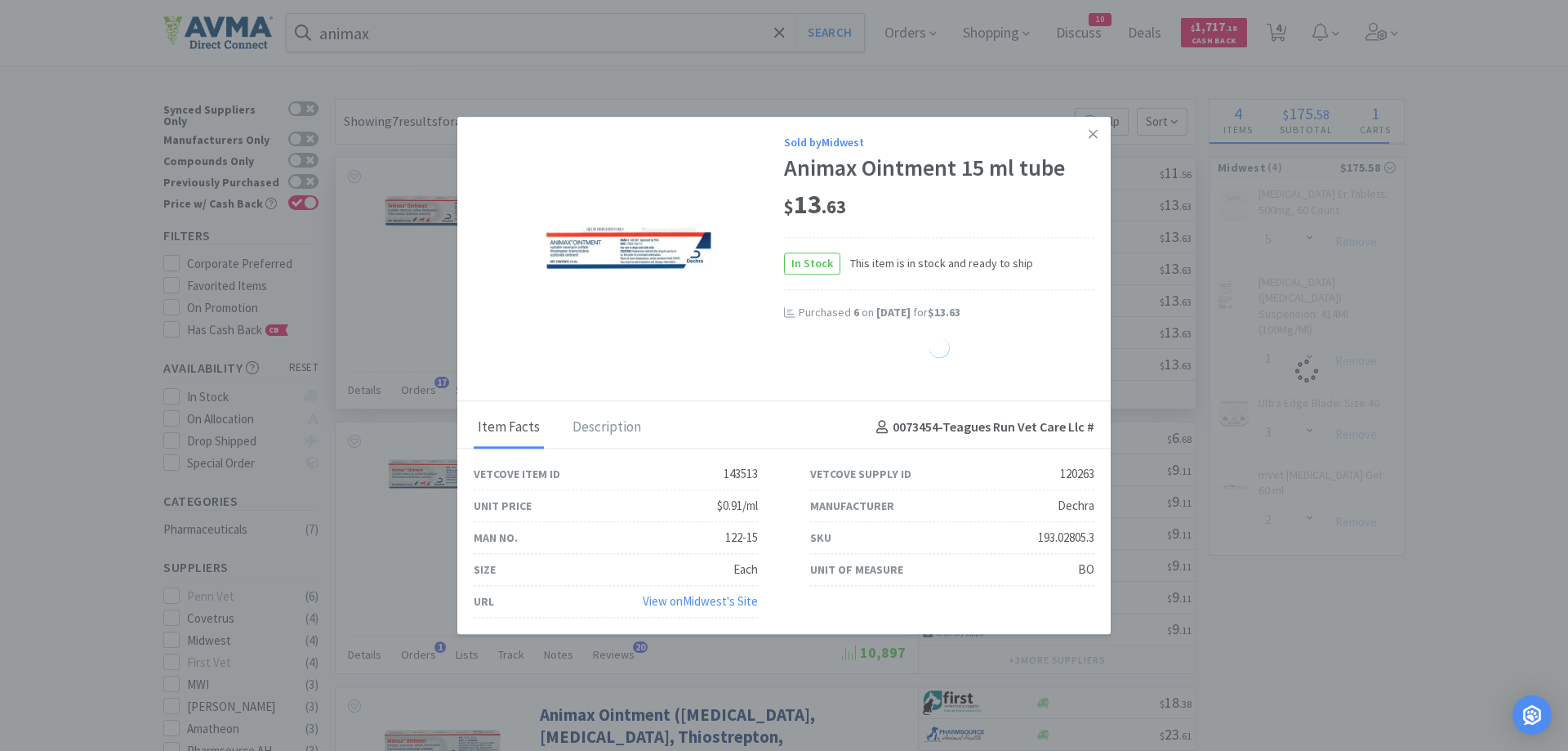
select select "6"
select select "5"
select select "1"
select select "3"
select select "2"
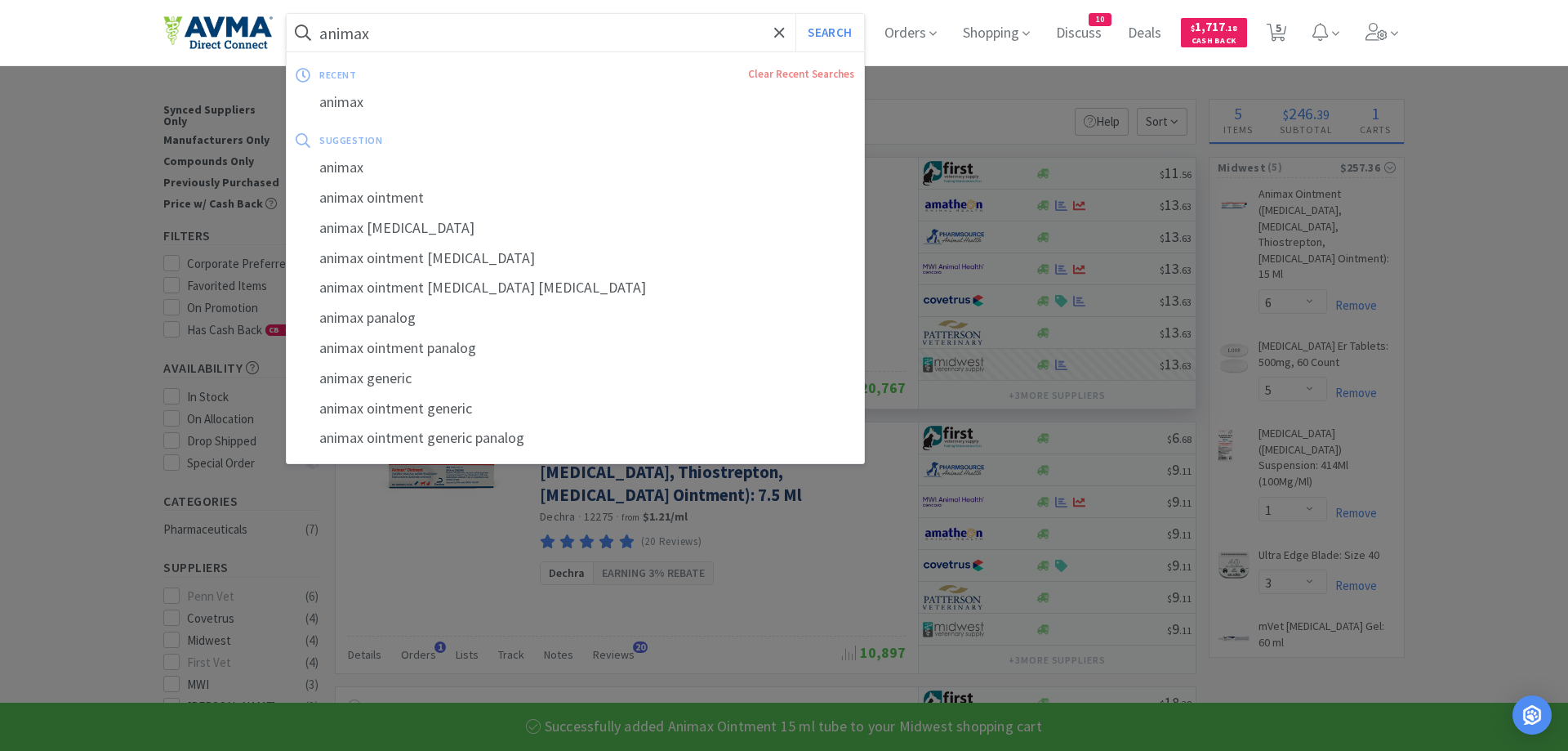
click at [390, 37] on input "animax" at bounding box center [575, 33] width 577 height 38
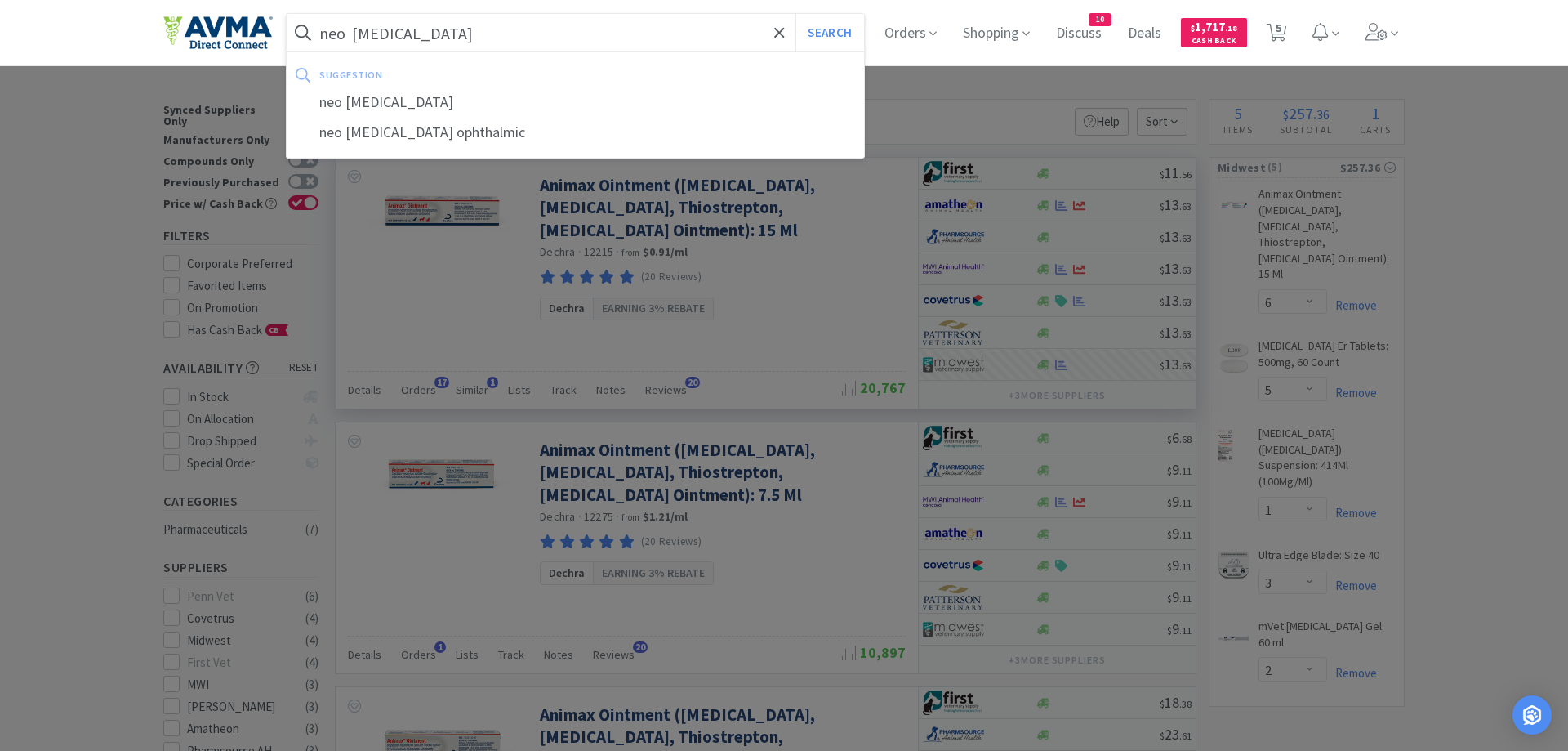
type input "neo poly dex"
click at [795, 14] on button "Search" at bounding box center [829, 33] width 68 height 38
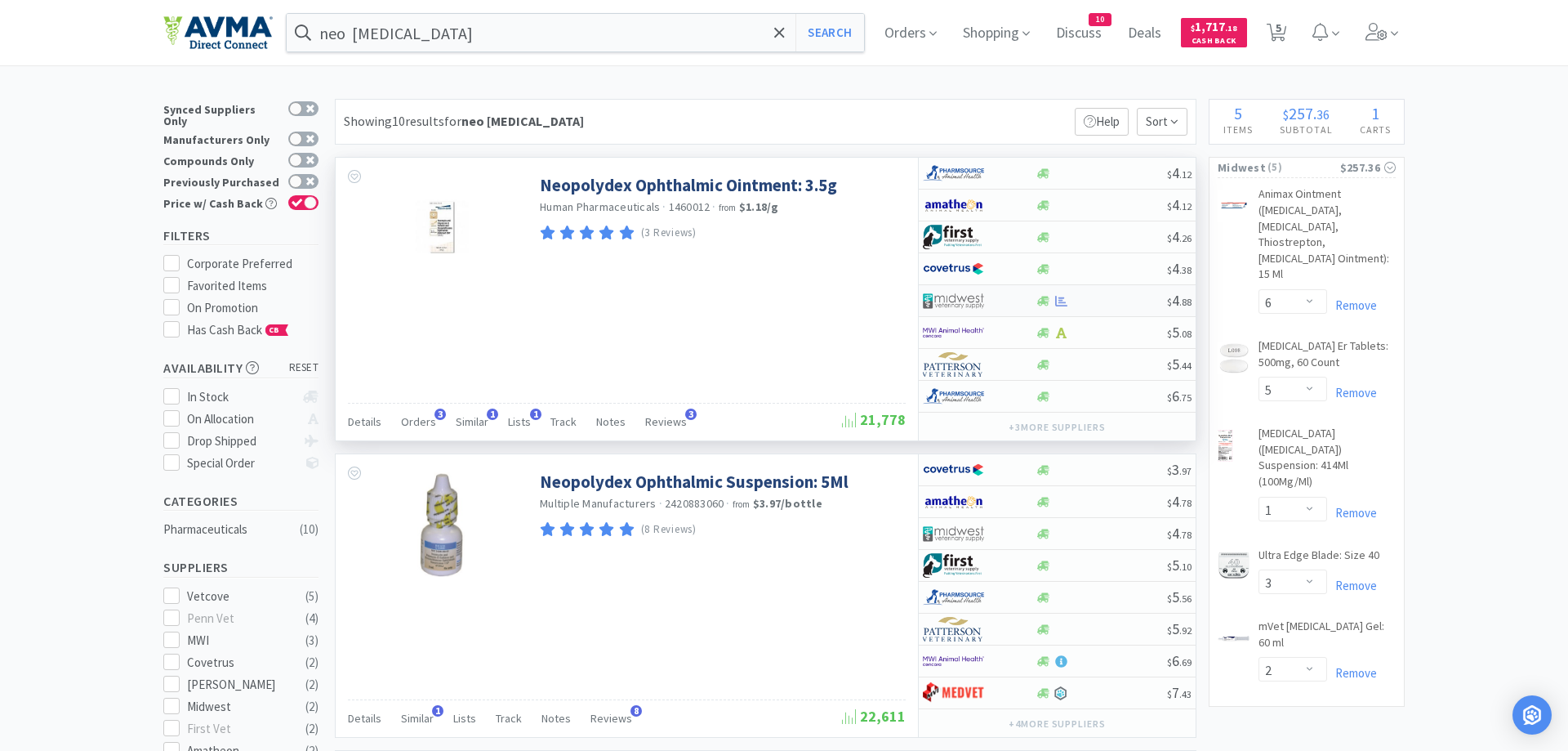
click at [969, 302] on img at bounding box center [954, 301] width 62 height 25
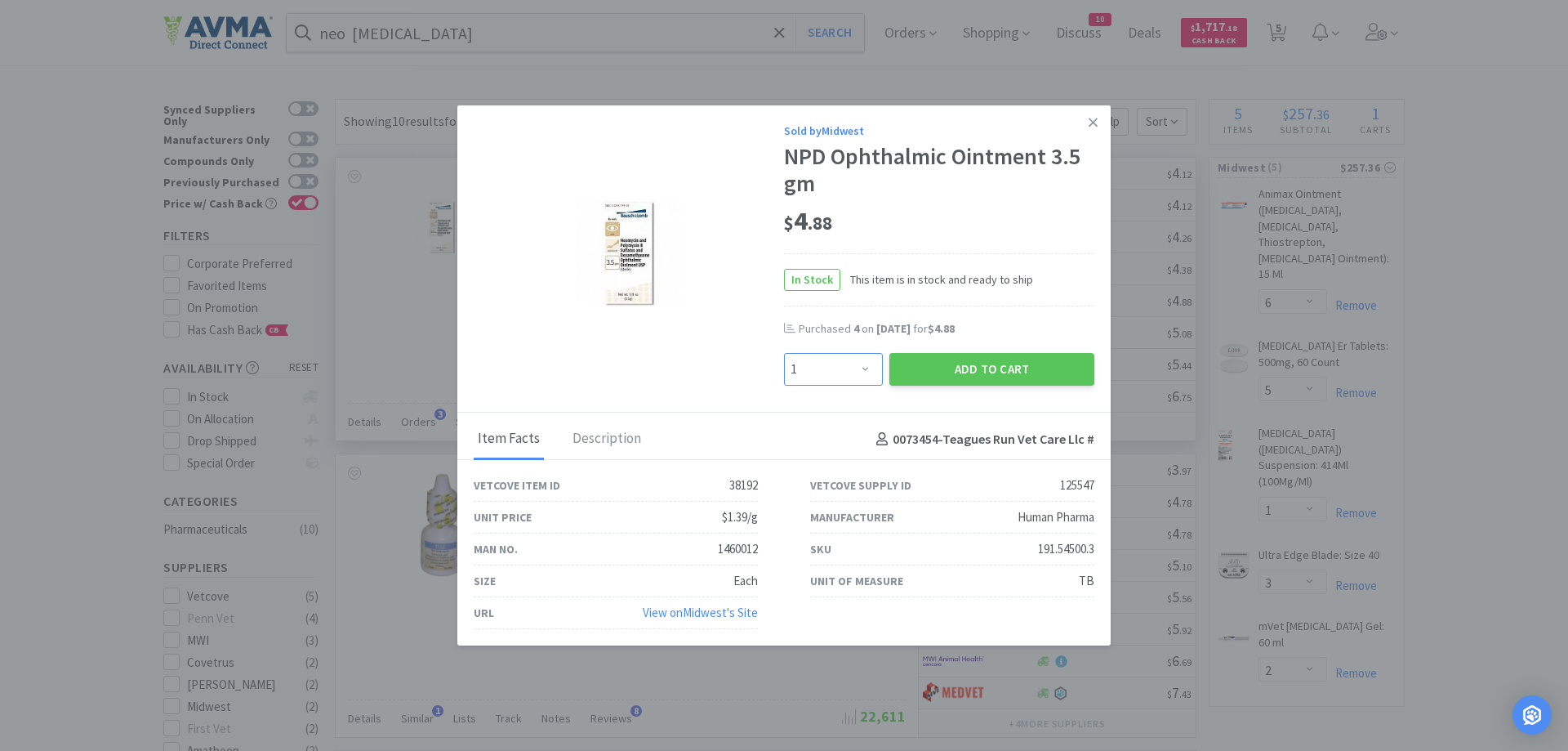
click at [784, 353] on select "Enter Quantity 1 2 3 4 5 6 7 8 9 10 11 12 13 14 15 16 17 18 19 20 Enter Quantity" at bounding box center [833, 369] width 99 height 33
select select "2"
click option "2" at bounding box center [0, 0] width 0 height 0
click at [930, 372] on button "Add to Cart" at bounding box center [992, 369] width 205 height 33
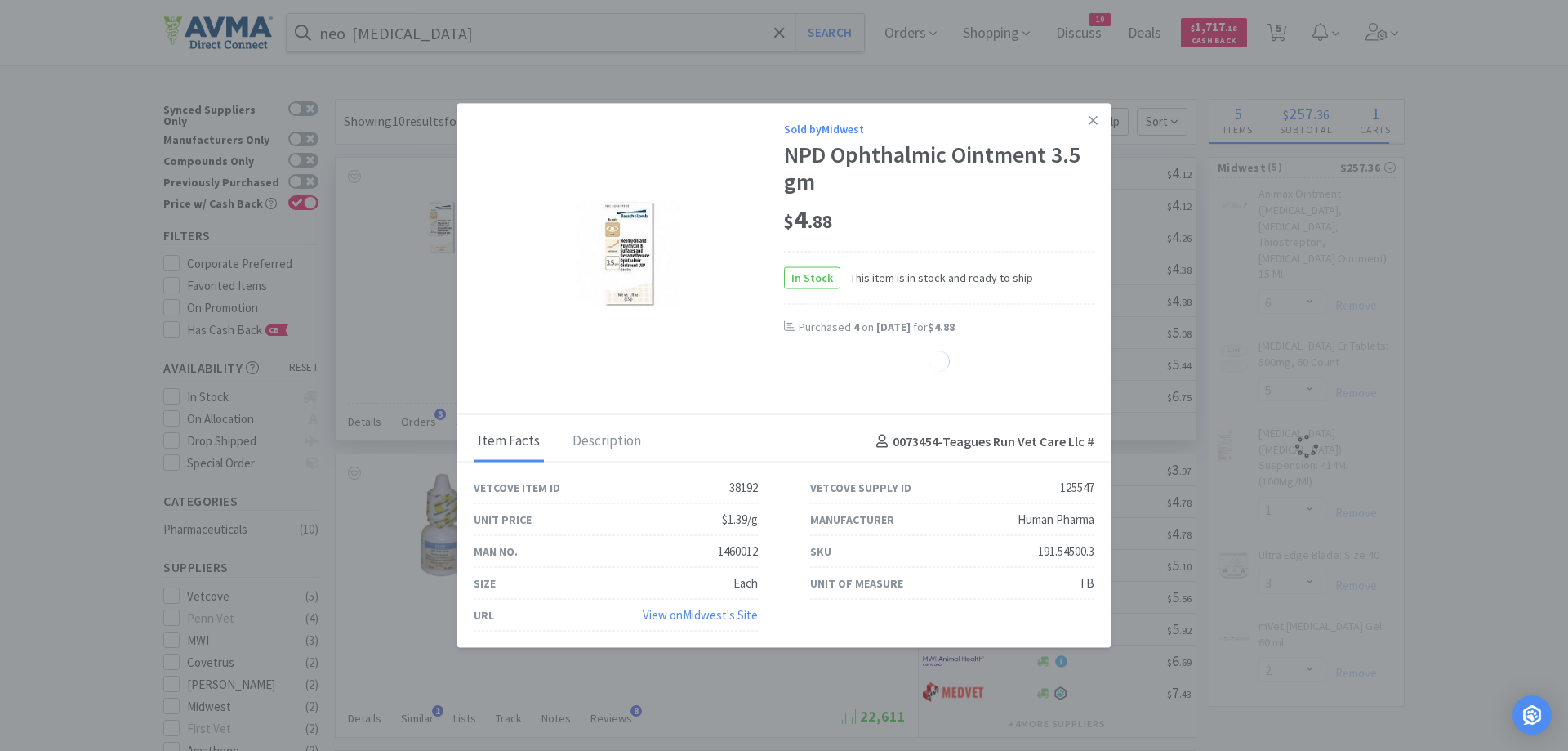
select select "2"
select select "1"
select select "3"
select select "2"
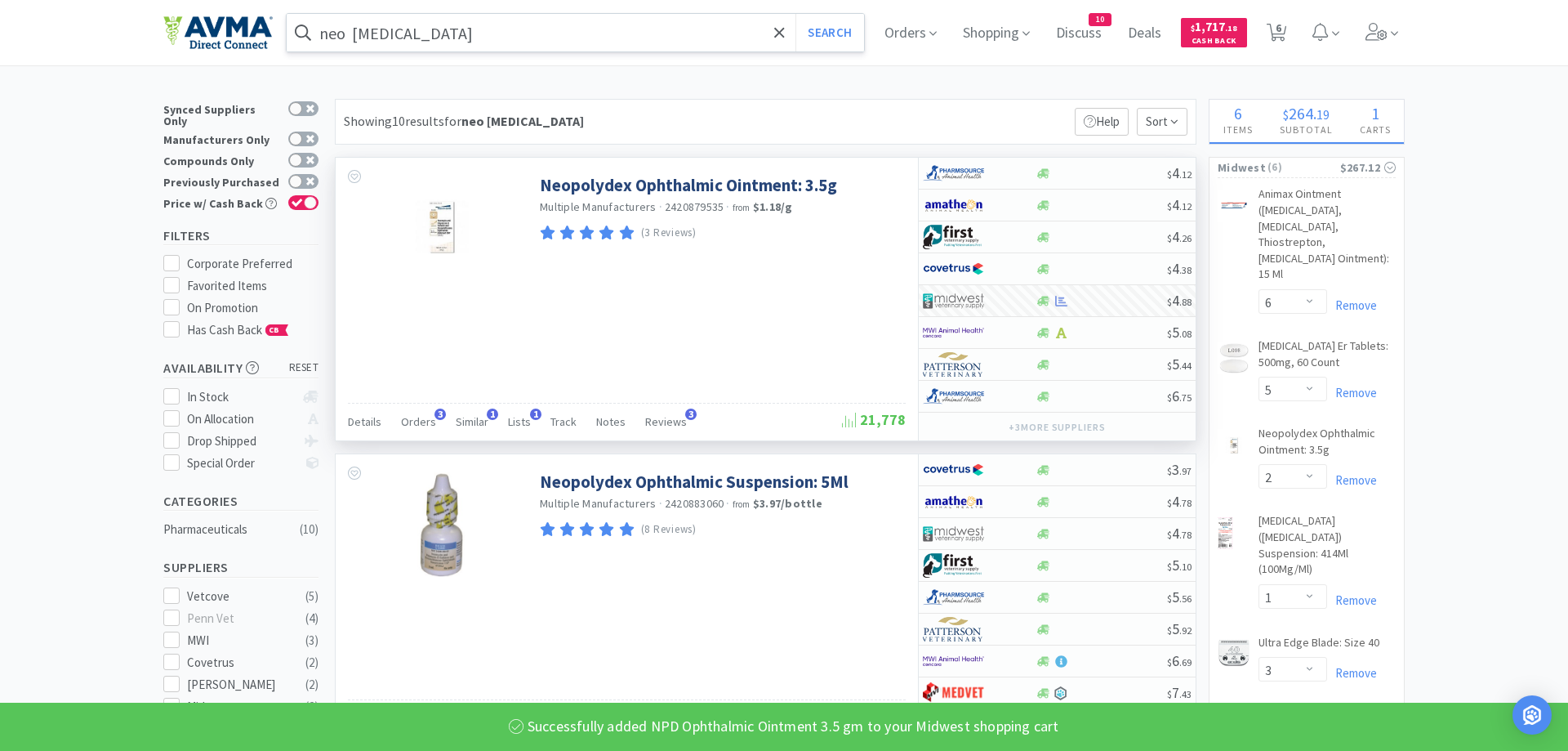
click at [427, 33] on input "neo poly dex" at bounding box center [575, 33] width 577 height 38
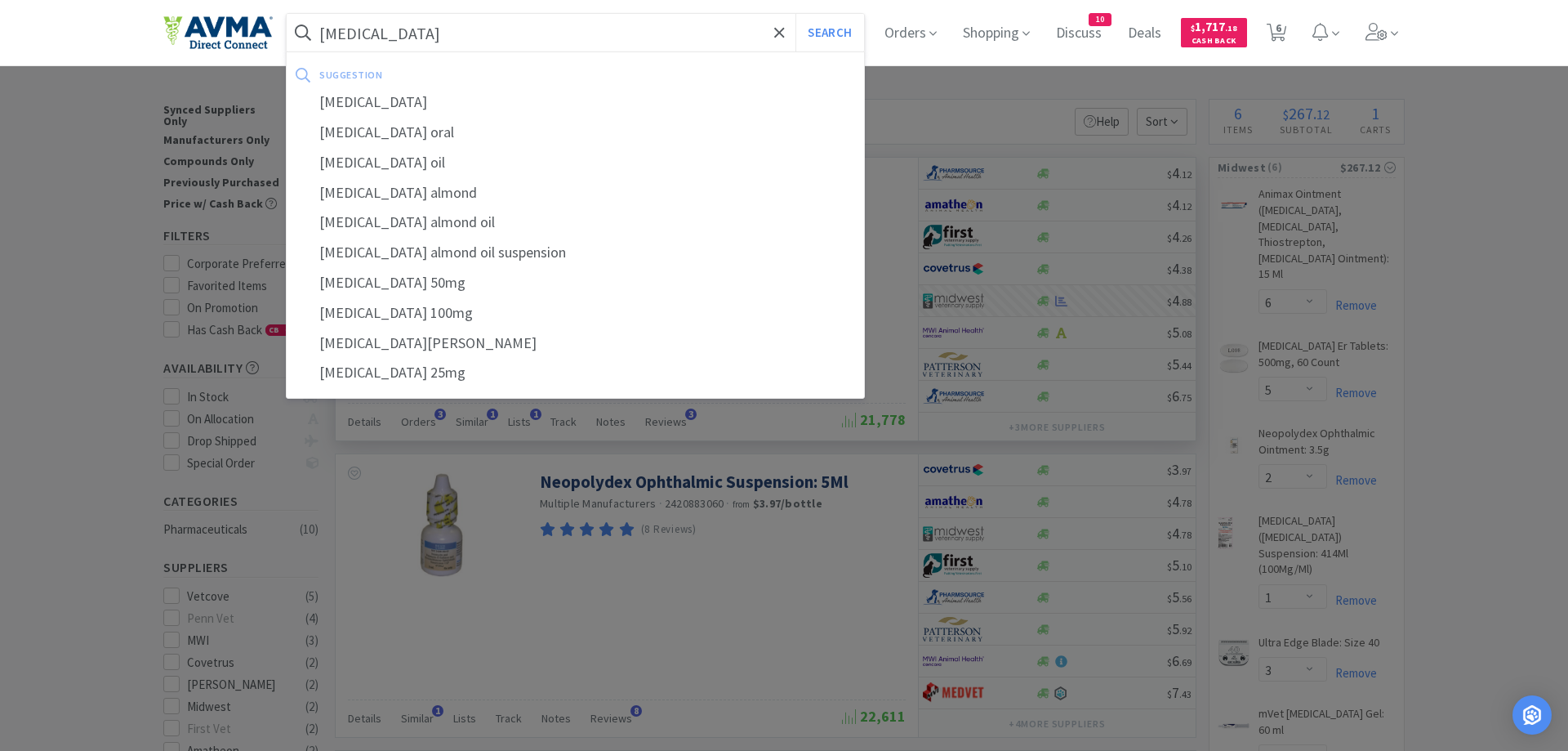
type input "gabapentin"
click at [795, 14] on button "Search" at bounding box center [829, 33] width 68 height 38
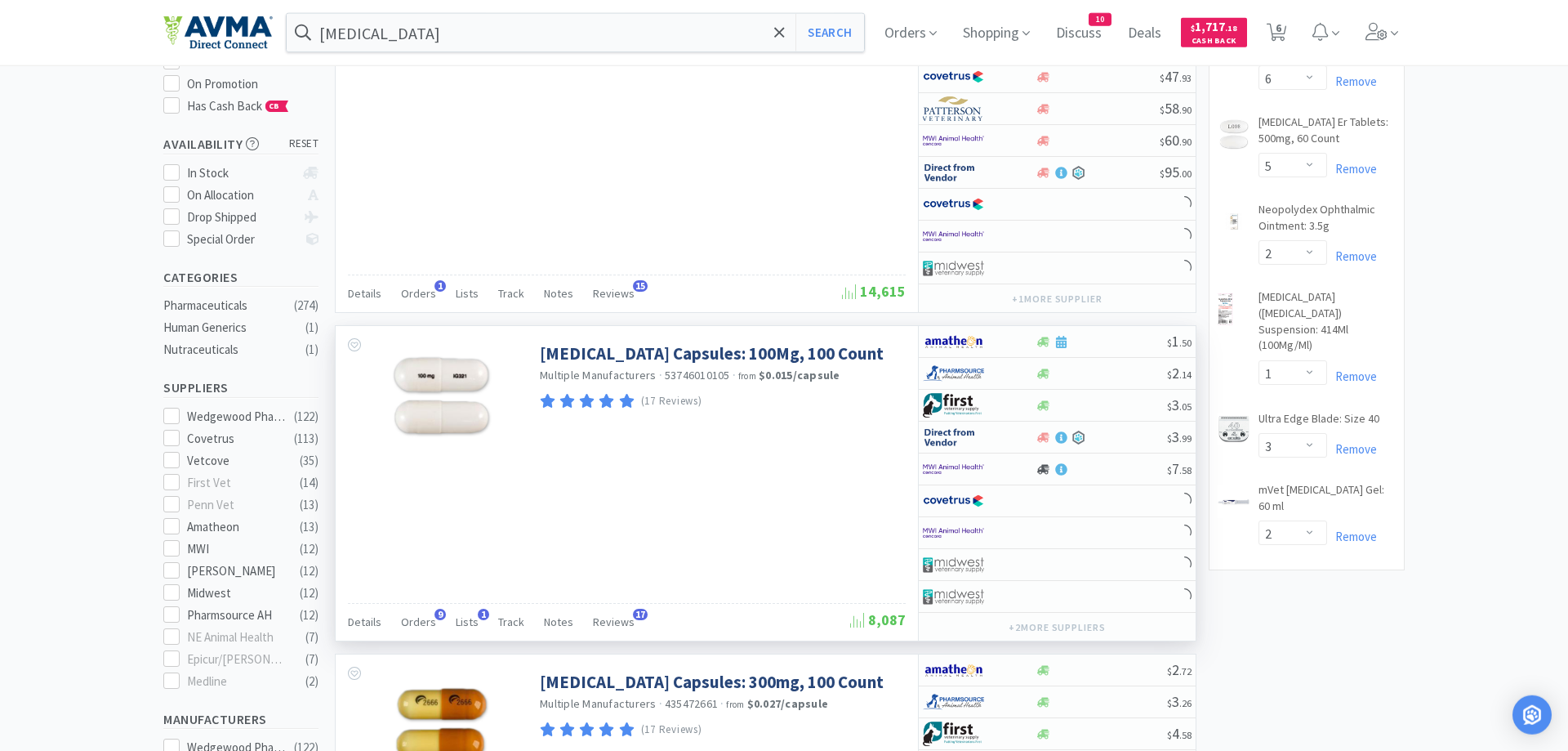
scroll to position [250, 0]
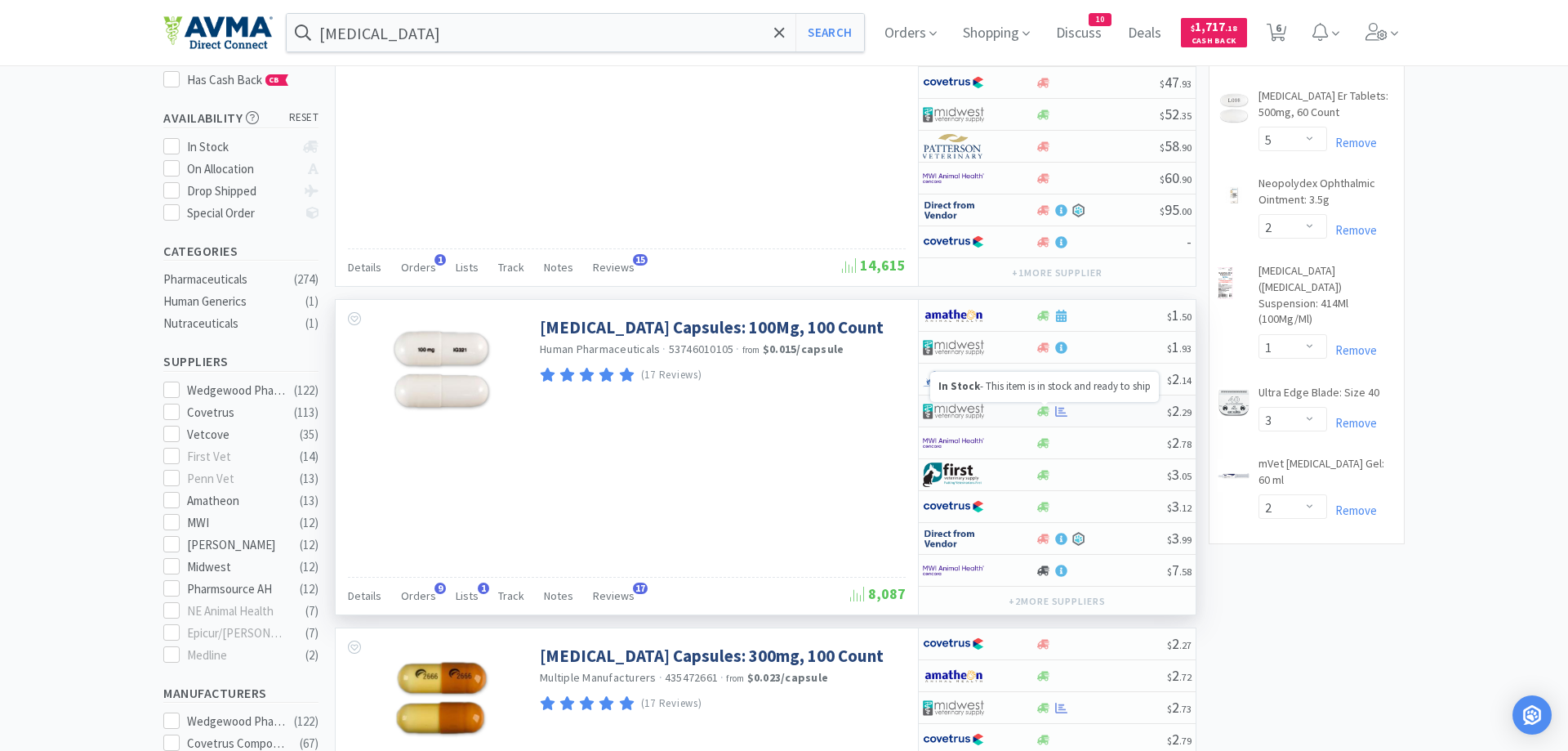
click at [1044, 415] on icon at bounding box center [1044, 410] width 12 height 10
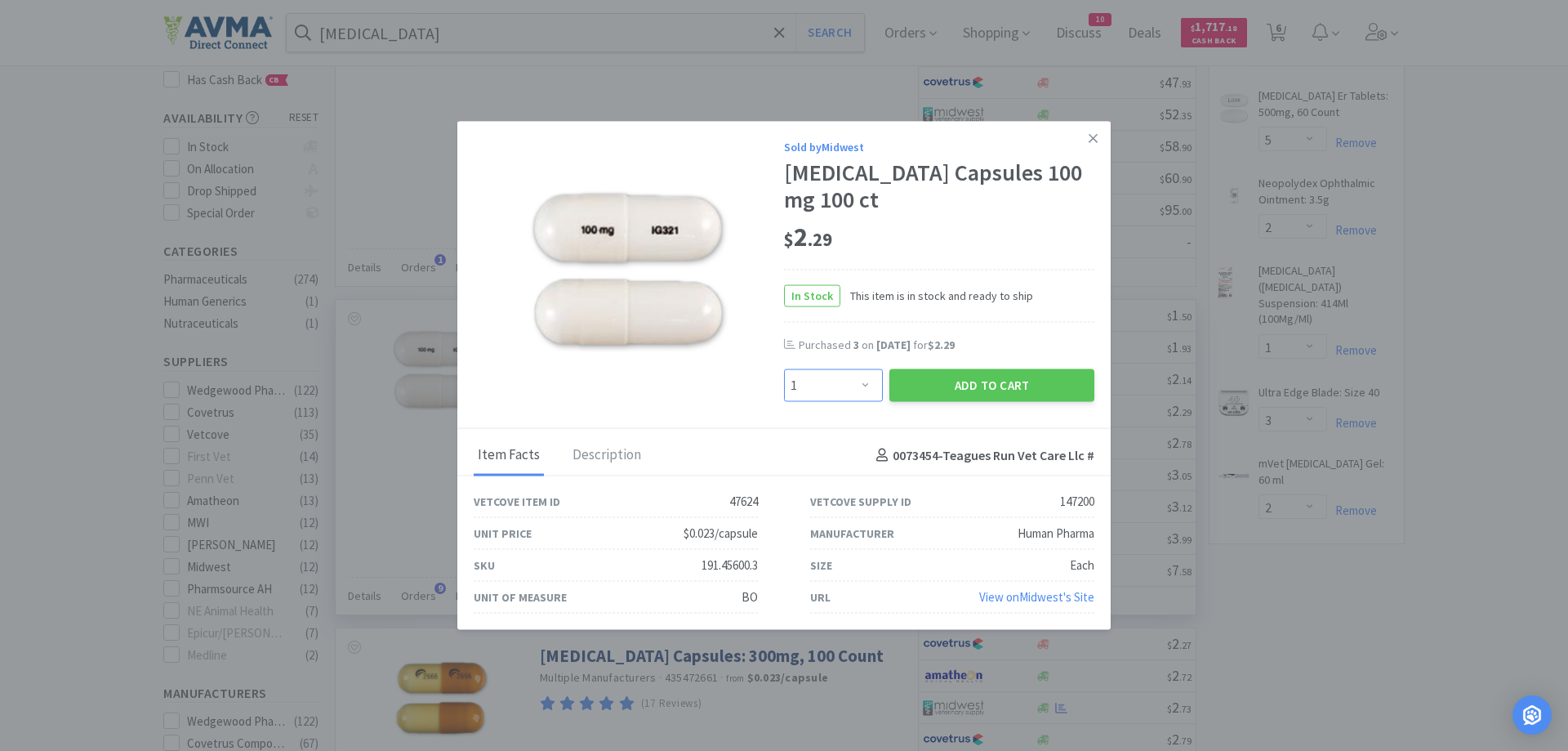
click at [784, 369] on select "Enter Quantity 1 2 3 4 5 6 7 8 9 10 11 12 13 14 15 16 17 18 19 20 Enter Quantity" at bounding box center [833, 385] width 99 height 33
select select "3"
click option "3" at bounding box center [0, 0] width 0 height 0
click at [997, 388] on button "Add to Cart" at bounding box center [992, 385] width 205 height 33
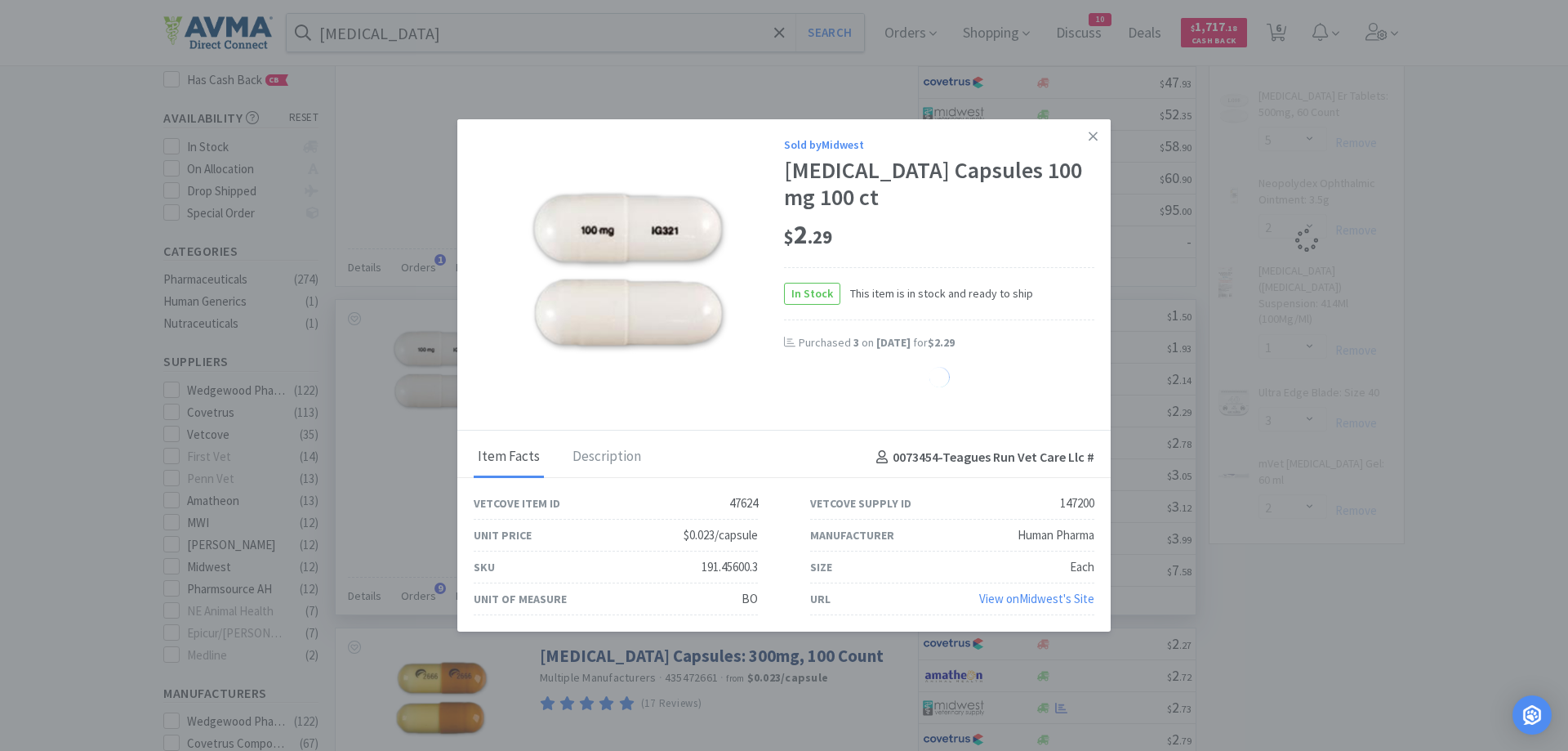
select select "2"
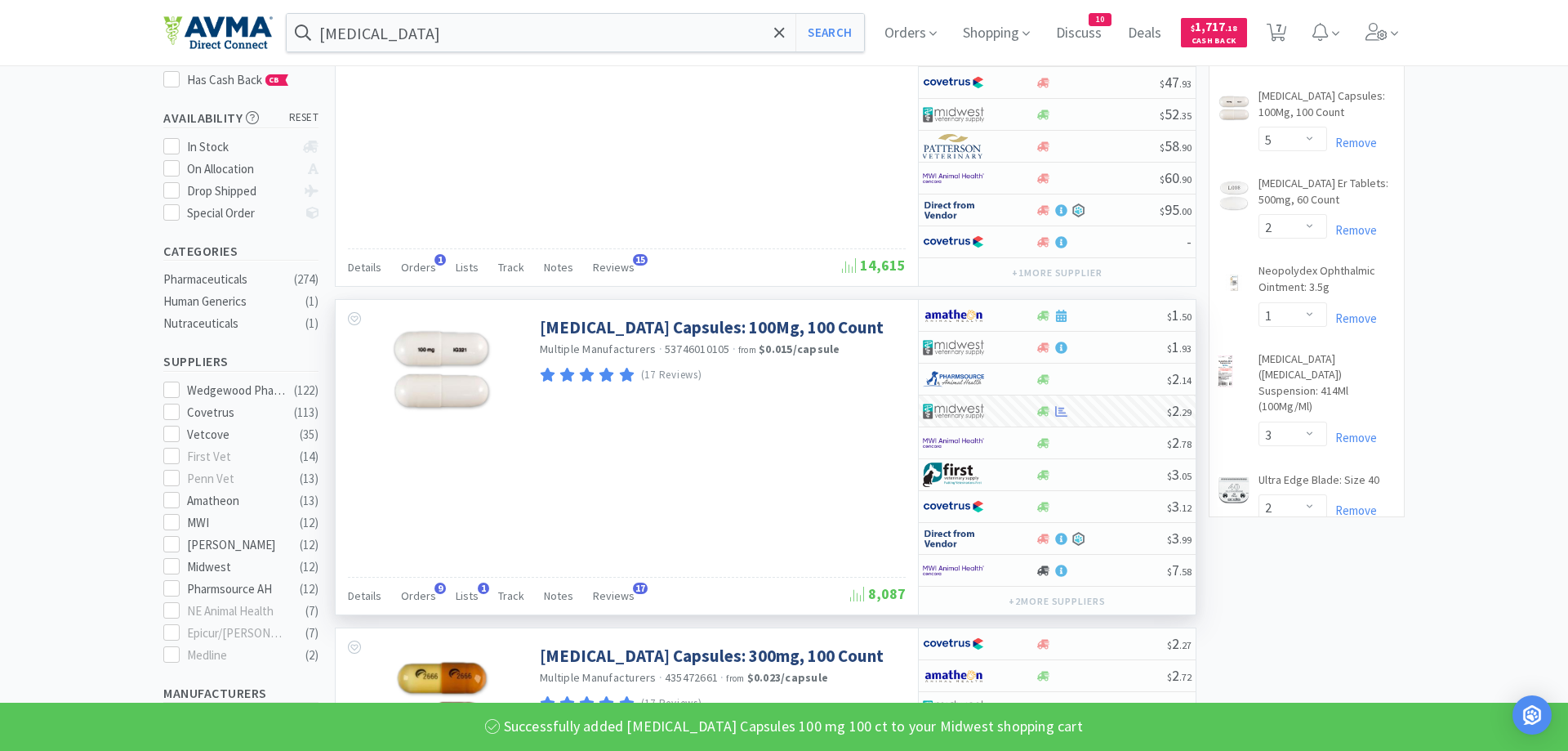
select select "3"
select select "5"
select select "2"
select select "1"
select select "3"
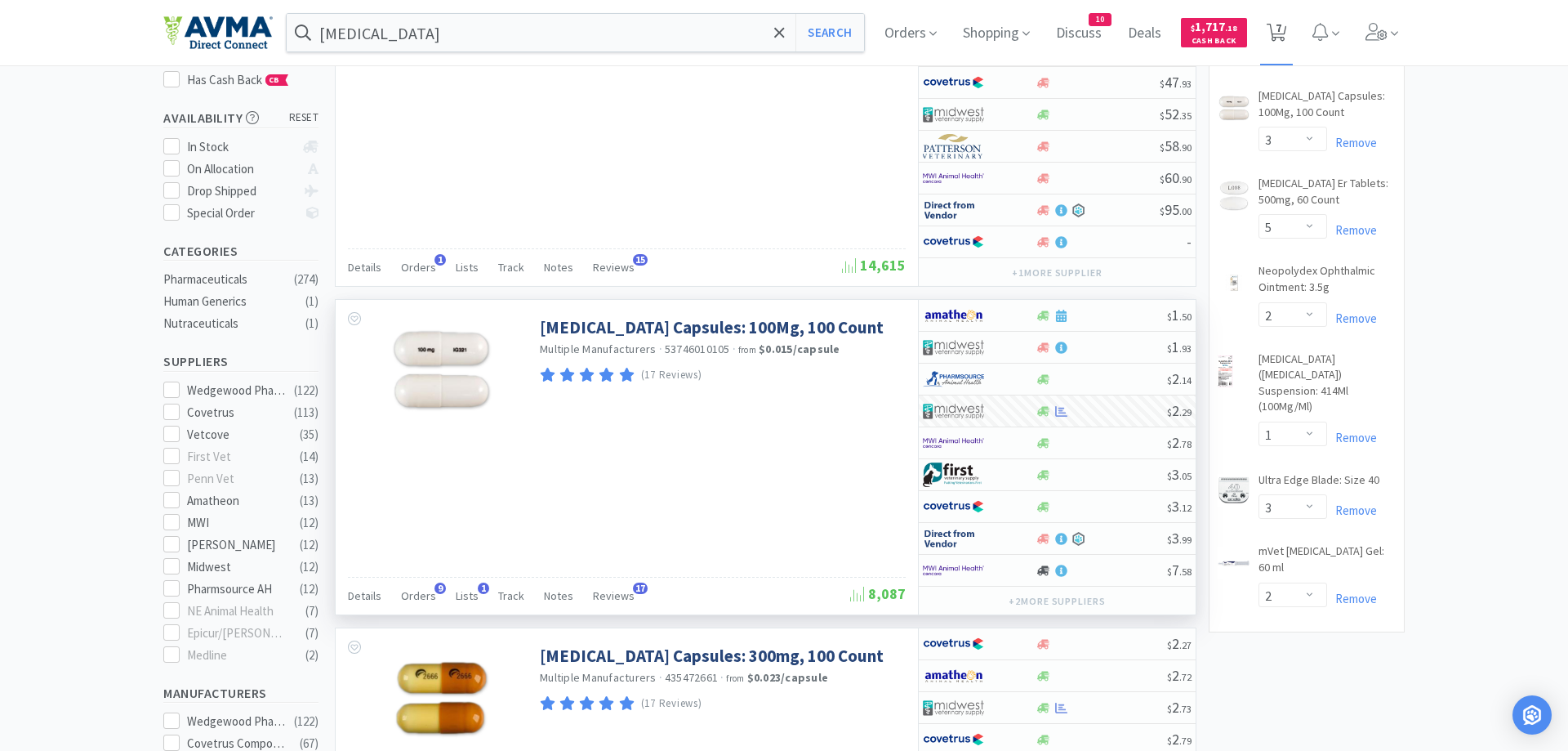
drag, startPoint x: 1280, startPoint y: 27, endPoint x: 1268, endPoint y: 29, distance: 12.2
click at [1279, 27] on span "7" at bounding box center [1279, 27] width 5 height 65
select select "6"
select select "3"
select select "5"
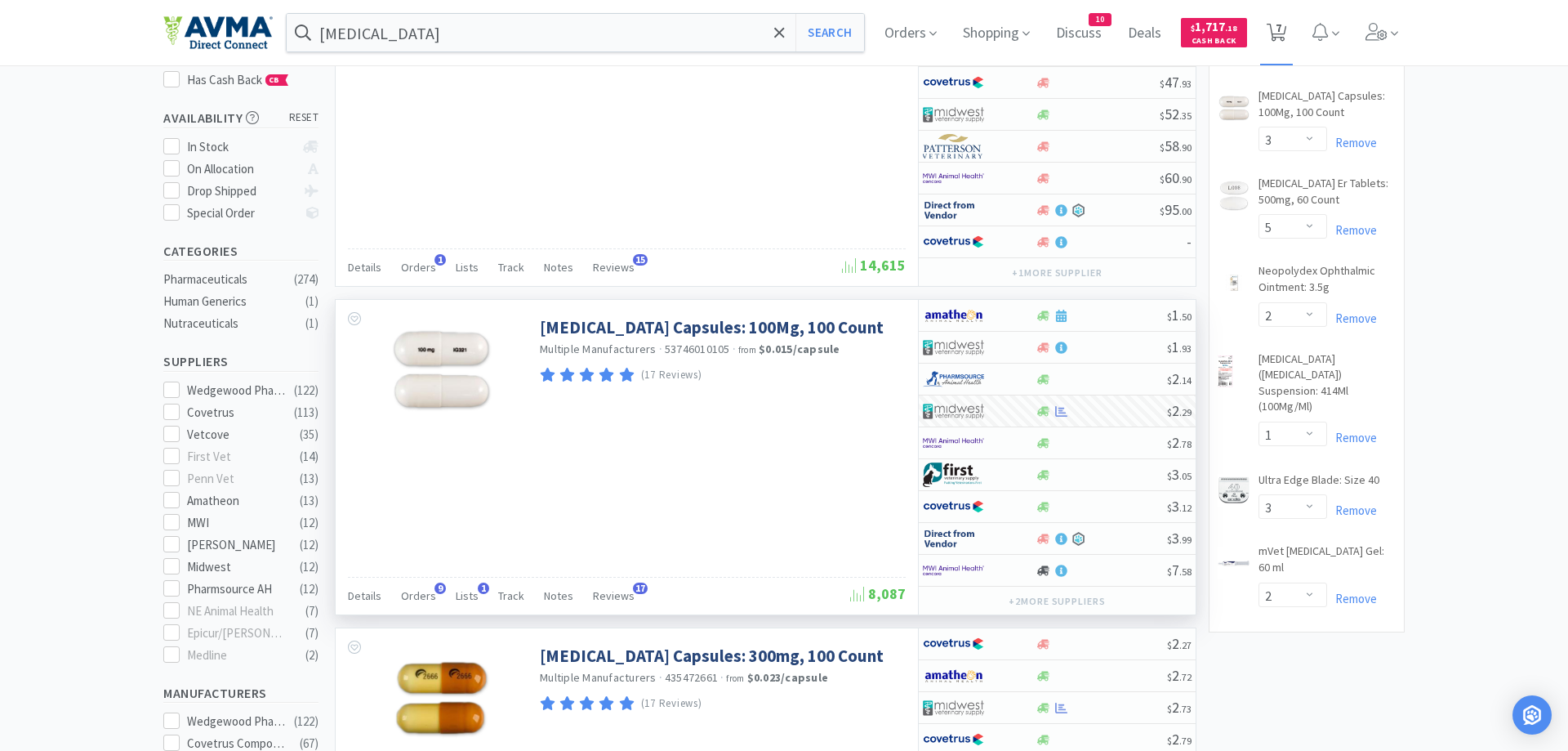
select select "2"
select select "1"
select select "3"
select select "2"
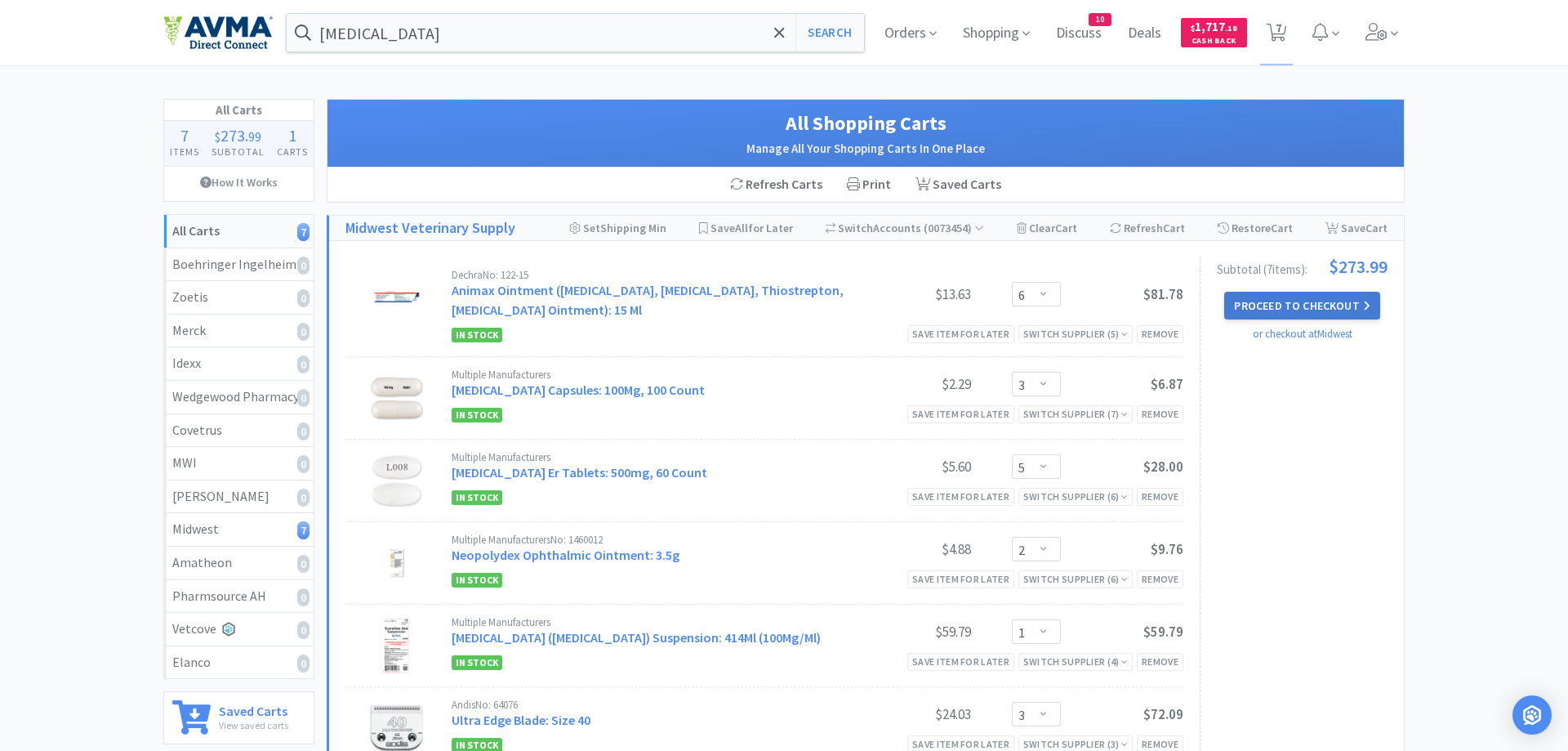
click at [1277, 310] on button "Proceed to Checkout" at bounding box center [1301, 306] width 155 height 28
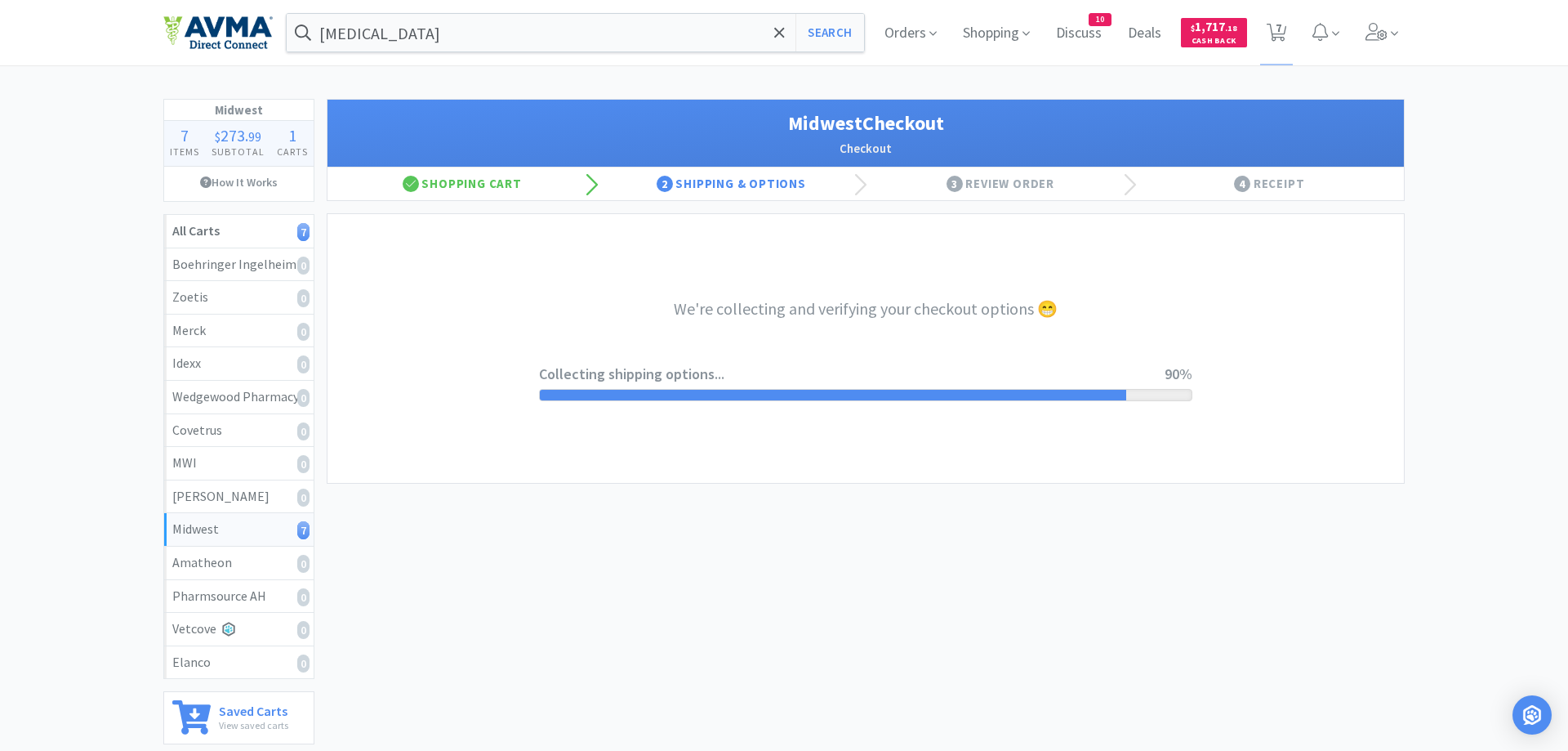
select select "0"
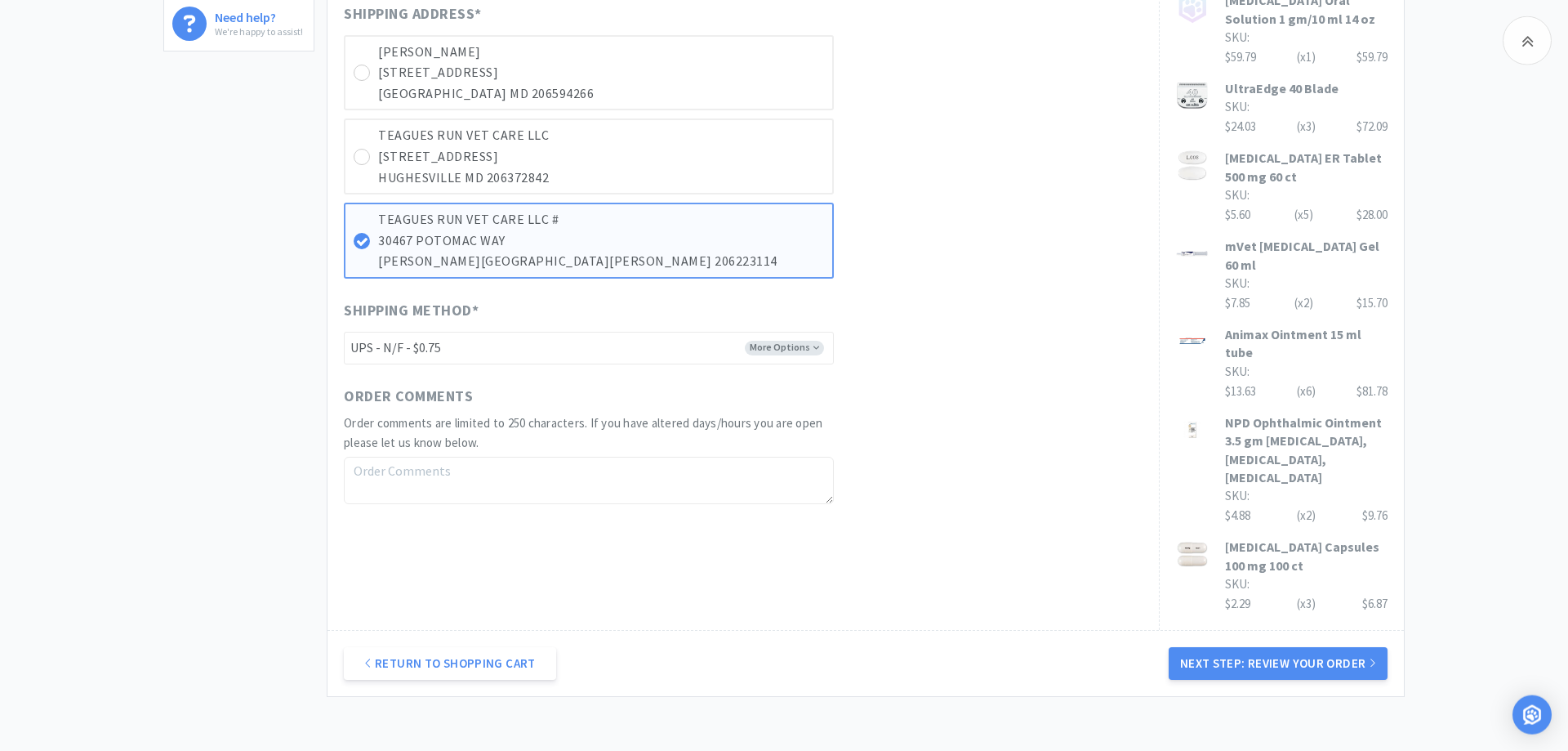
scroll to position [813, 0]
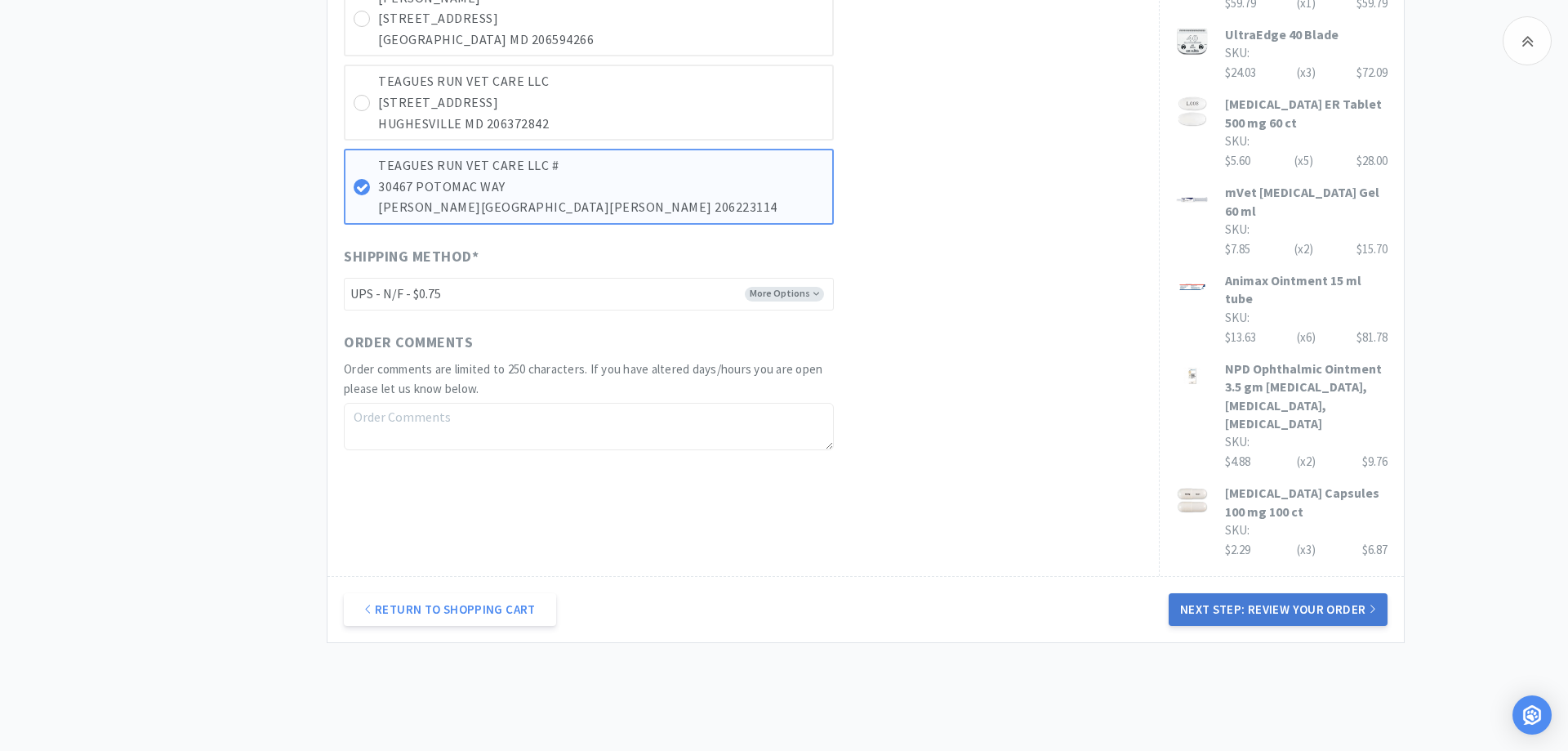
click at [1307, 593] on button "Next Step: Review Your Order" at bounding box center [1278, 609] width 219 height 33
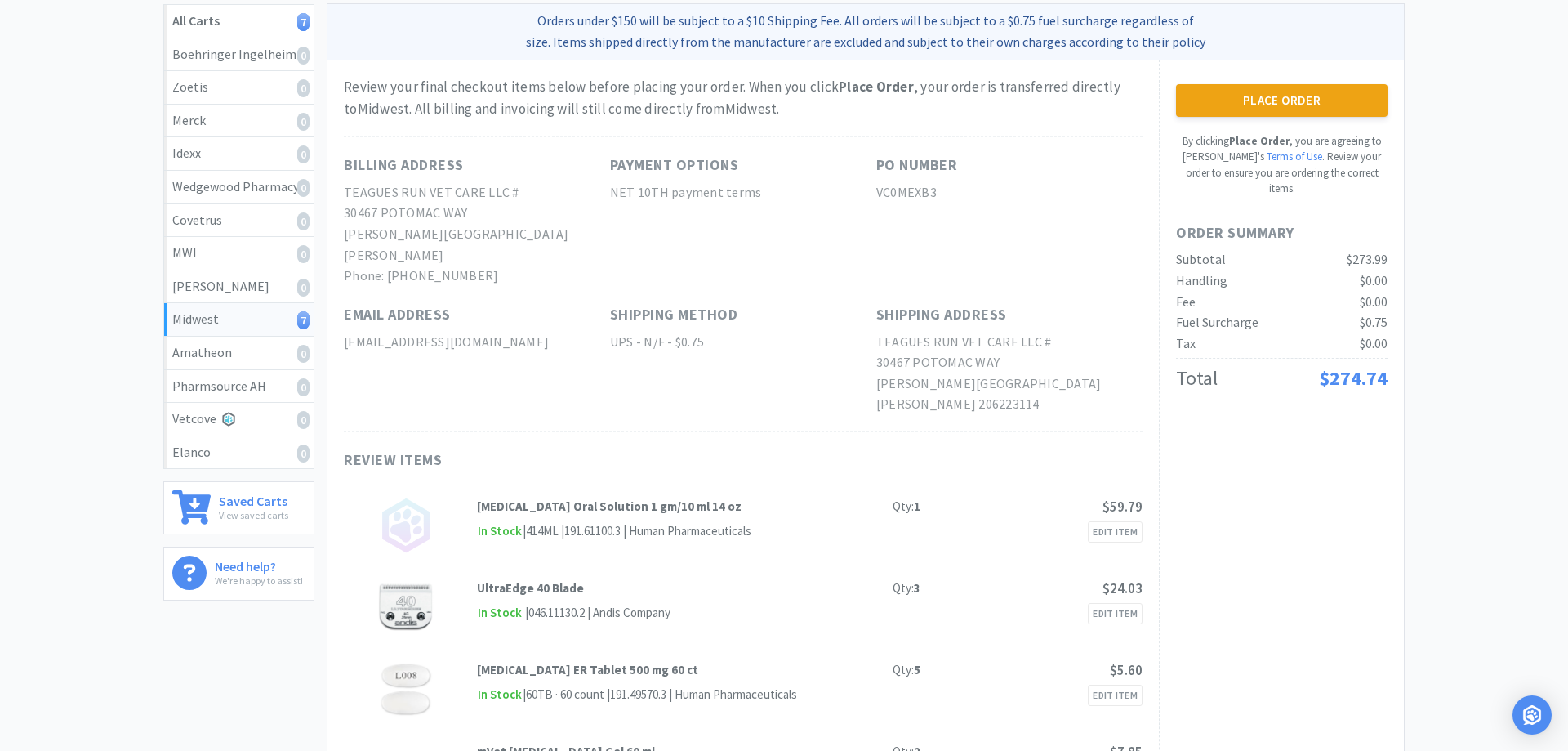
scroll to position [0, 0]
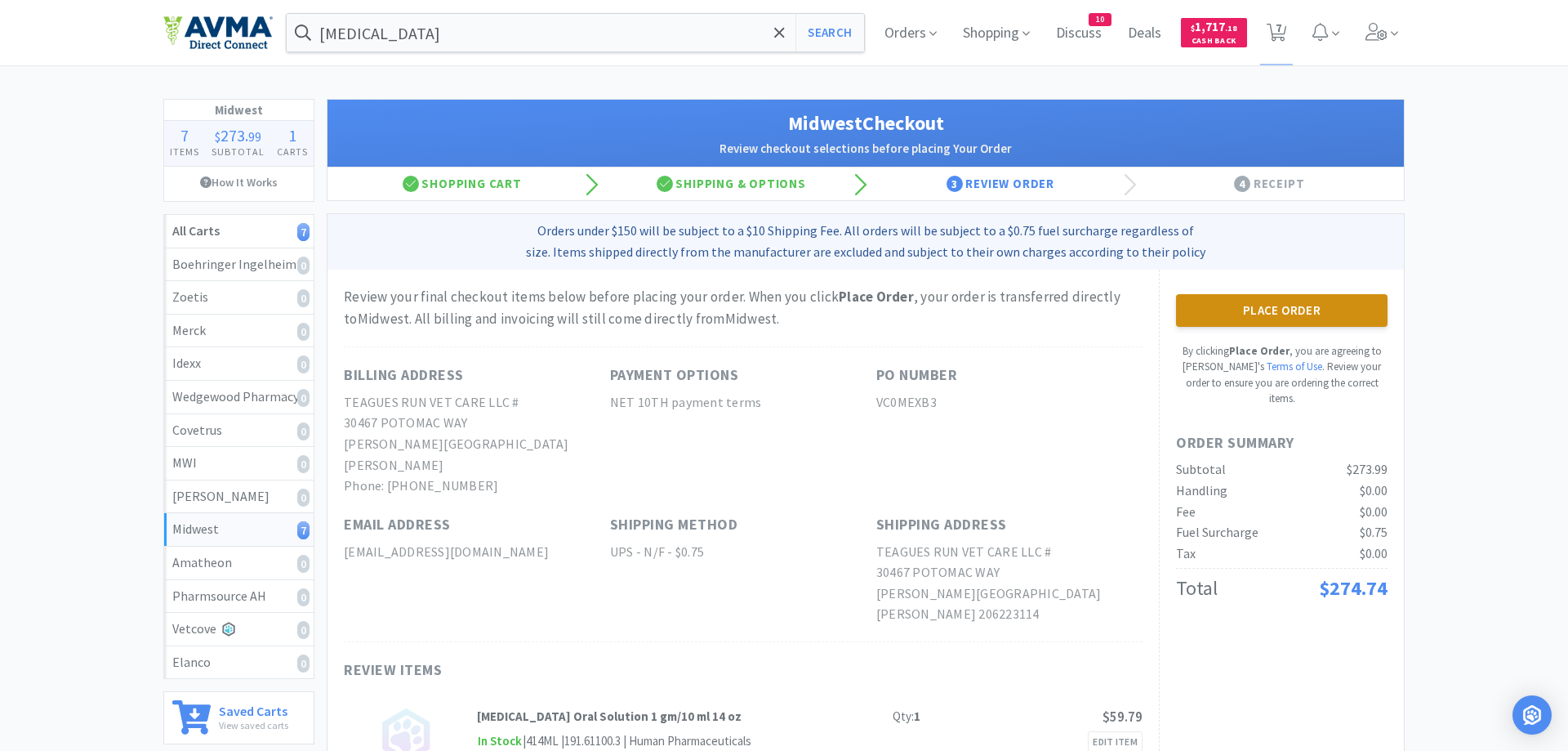
click at [1268, 313] on button "Place Order" at bounding box center [1281, 310] width 211 height 33
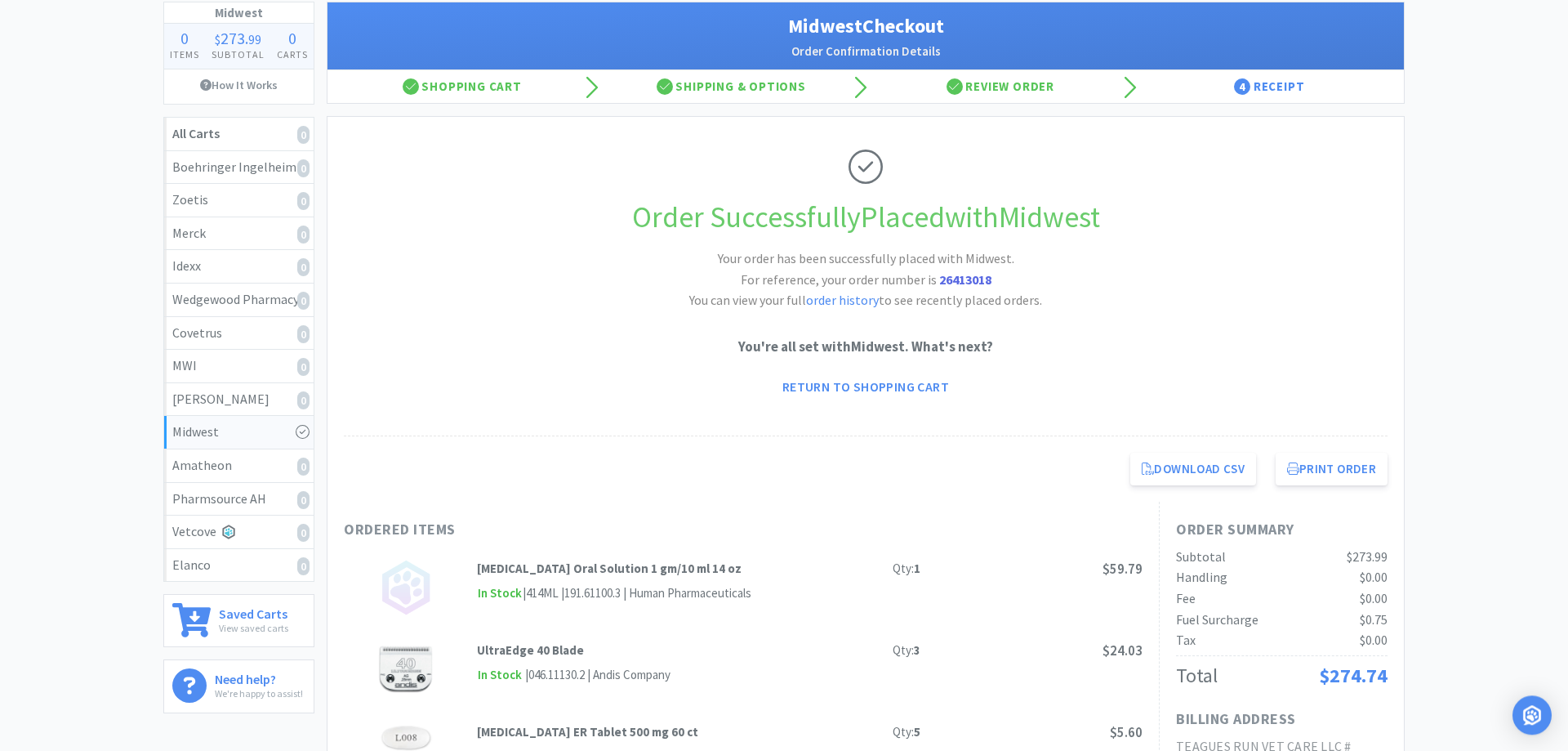
scroll to position [166, 0]
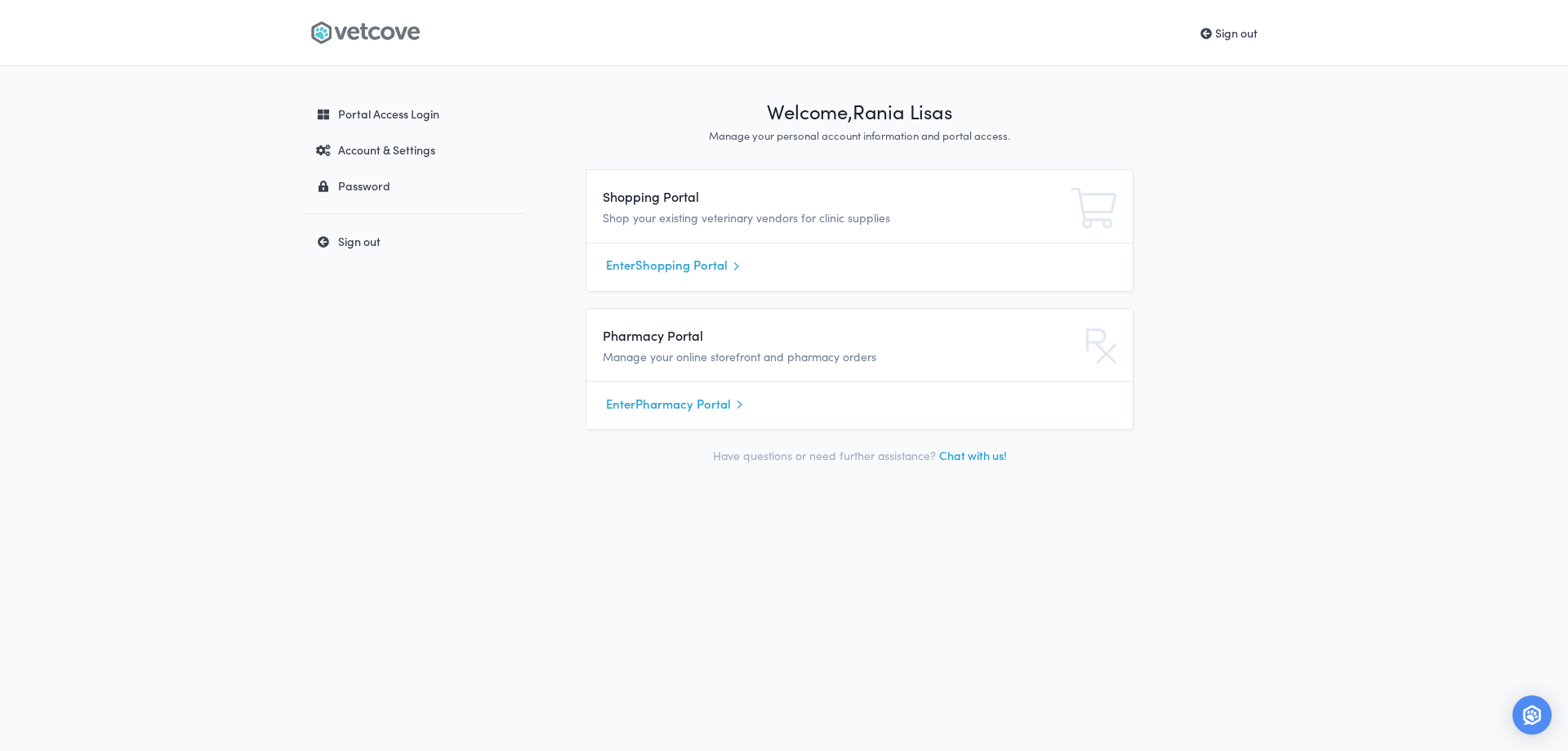
drag, startPoint x: 687, startPoint y: 403, endPoint x: 692, endPoint y: 414, distance: 12.1
click at [688, 403] on link "Enter Pharmacy Portal" at bounding box center [860, 404] width 507 height 25
